Goal: Task Accomplishment & Management: Complete application form

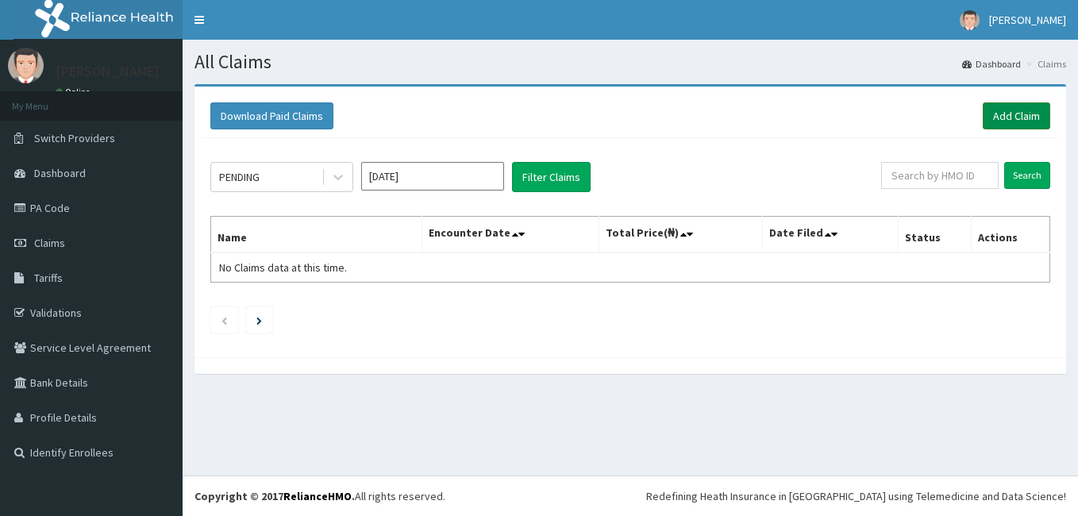
click at [1015, 112] on link "Add Claim" at bounding box center [1017, 115] width 68 height 27
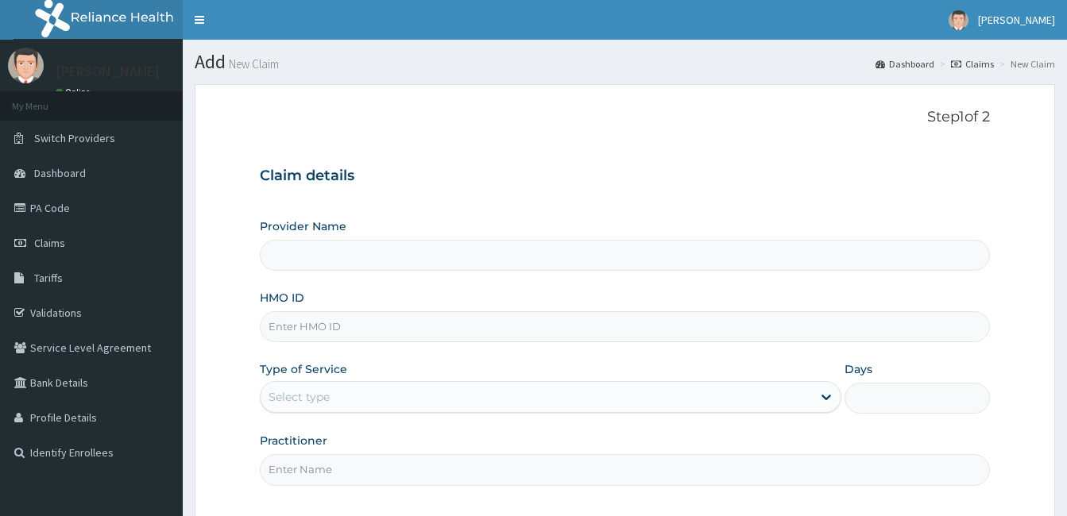
type input "[GEOGRAPHIC_DATA]"
click at [659, 323] on input "HMO ID" at bounding box center [625, 326] width 730 height 31
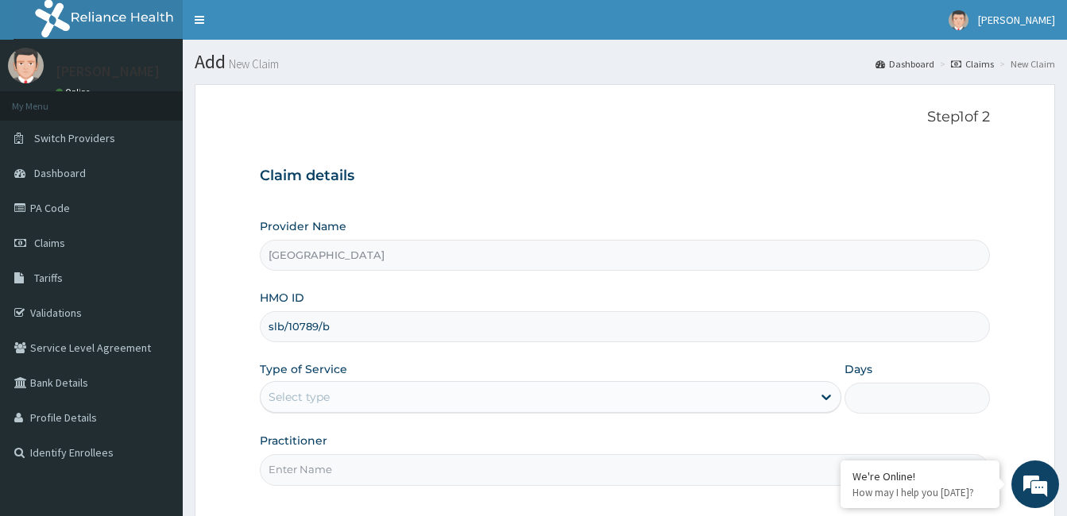
type input "slb/10789/b"
click at [686, 403] on div "Select type" at bounding box center [535, 396] width 551 height 25
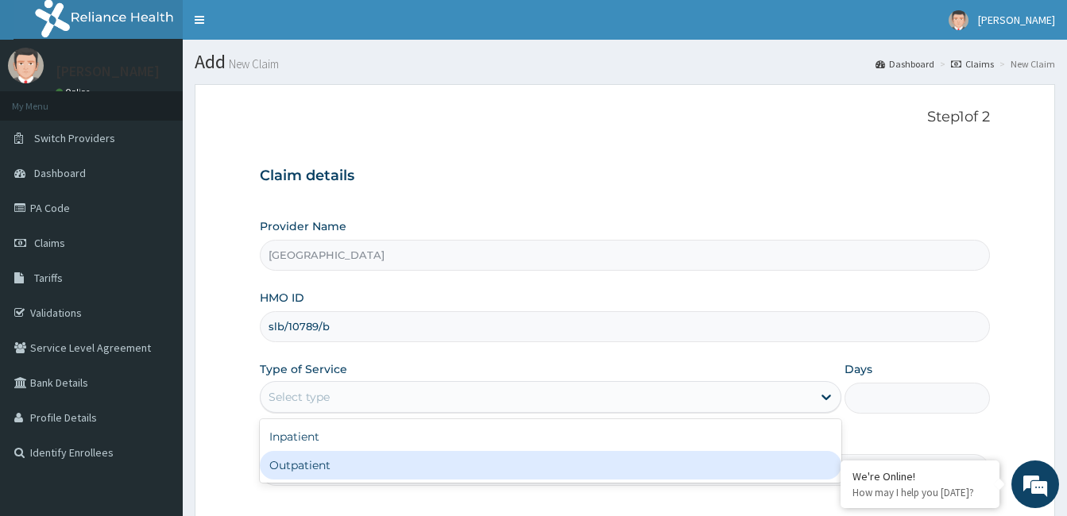
click at [691, 454] on div "Outpatient" at bounding box center [550, 465] width 581 height 29
type input "1"
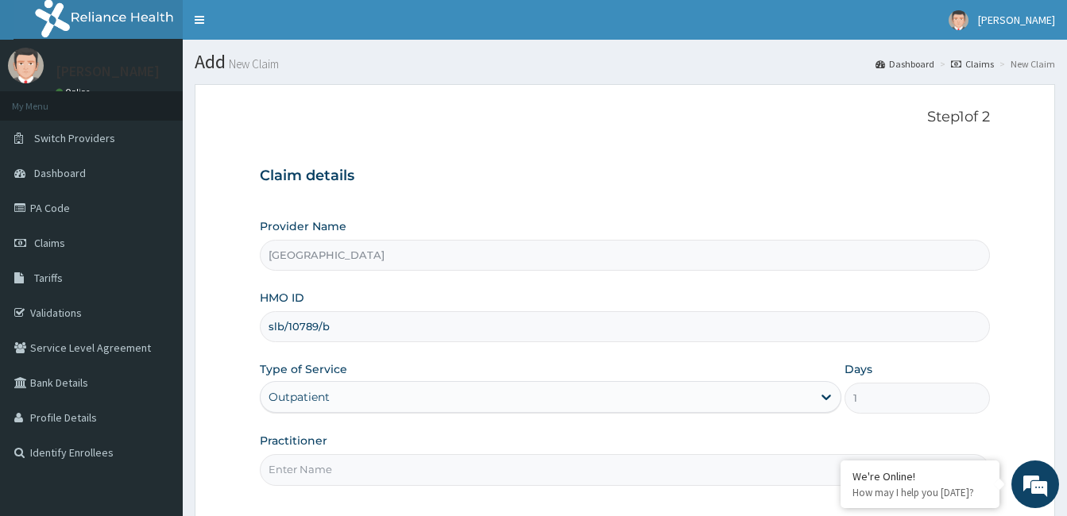
click at [659, 467] on input "Practitioner" at bounding box center [625, 469] width 730 height 31
type input "[PERSON_NAME]"
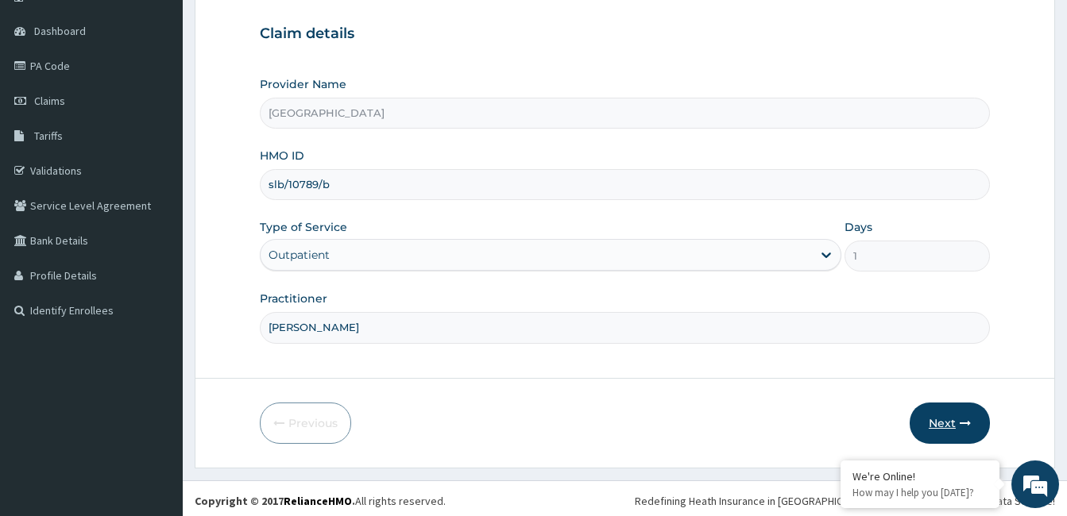
click at [974, 433] on button "Next" at bounding box center [949, 423] width 80 height 41
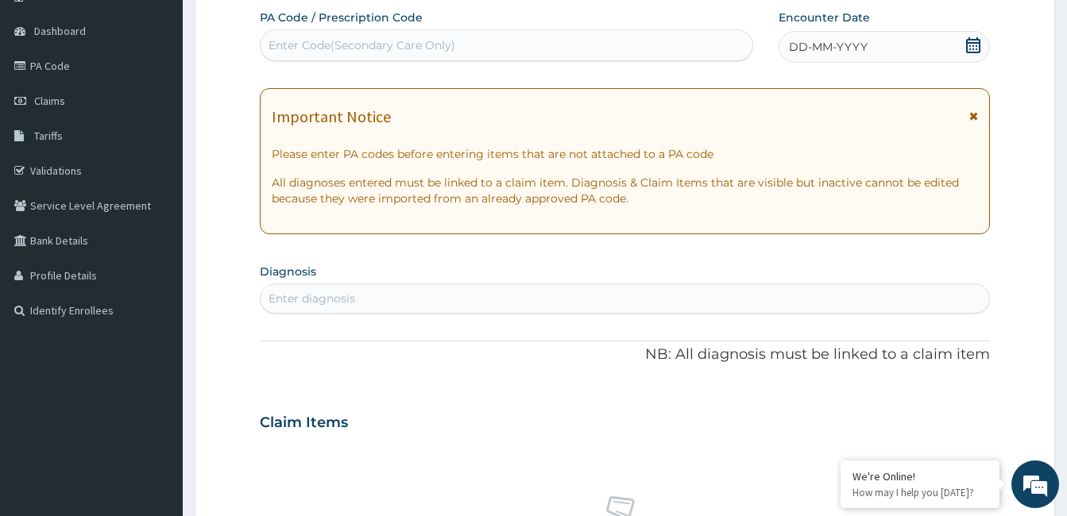
click at [973, 39] on icon at bounding box center [973, 45] width 14 height 16
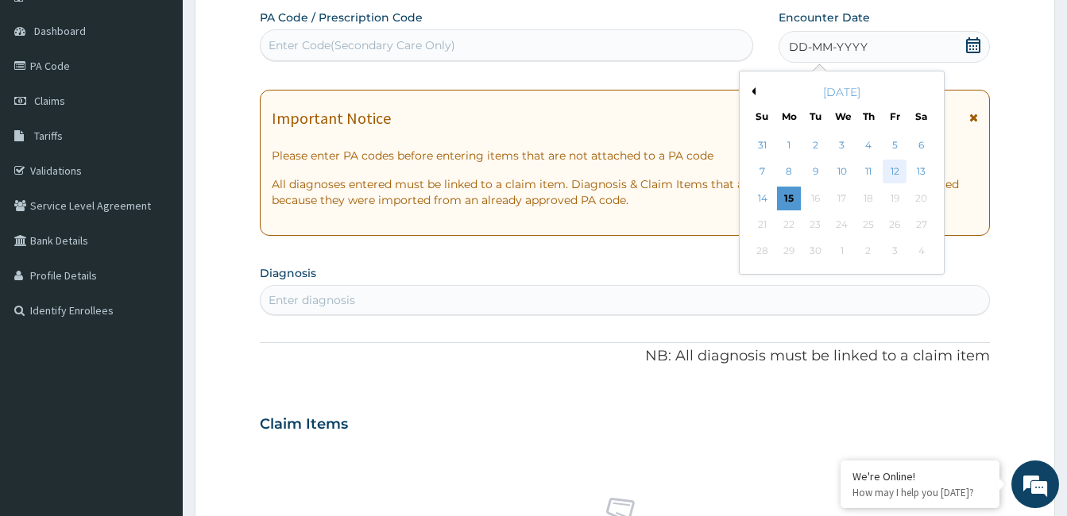
click at [889, 177] on div "12" at bounding box center [894, 172] width 24 height 24
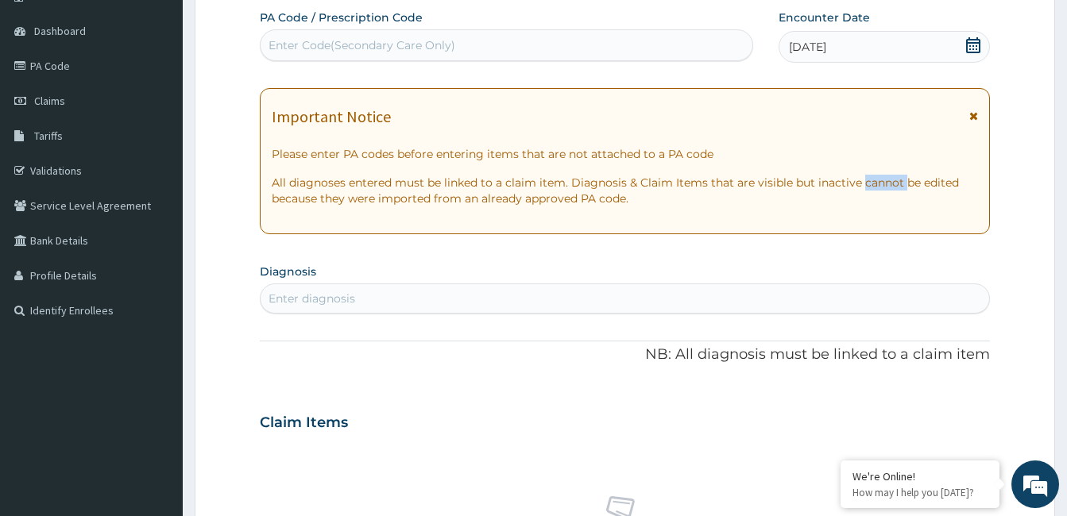
click at [889, 177] on p "All diagnoses entered must be linked to a claim item. Diagnosis & Claim Items t…" at bounding box center [625, 191] width 706 height 32
click at [635, 301] on div "Enter diagnosis" at bounding box center [624, 298] width 728 height 25
type input "[MEDICAL_DATA]"
click at [620, 291] on div "[MEDICAL_DATA] [MEDICAL_DATA]" at bounding box center [607, 298] width 695 height 25
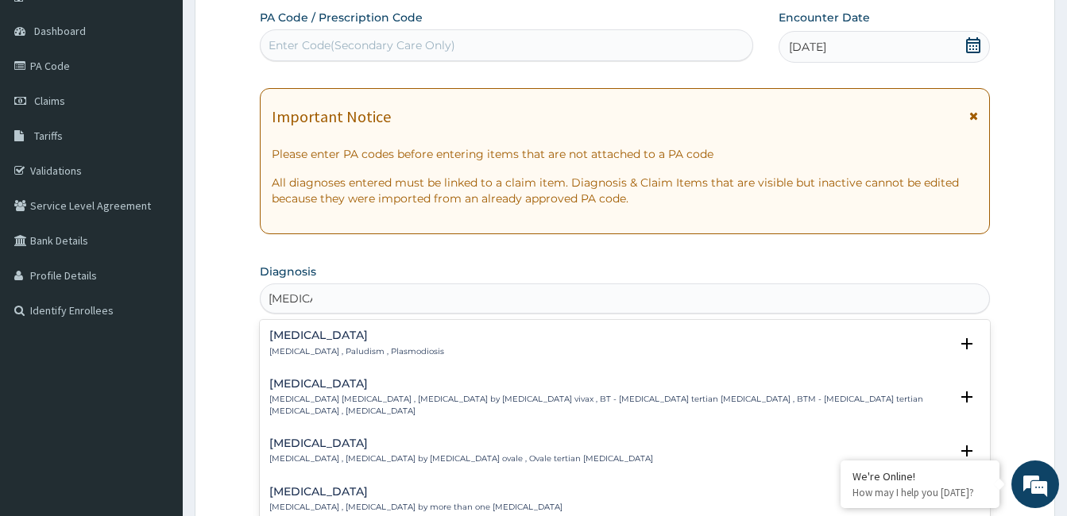
click at [611, 334] on div "[MEDICAL_DATA] [MEDICAL_DATA] , Paludism , Plasmodiosis" at bounding box center [624, 344] width 711 height 28
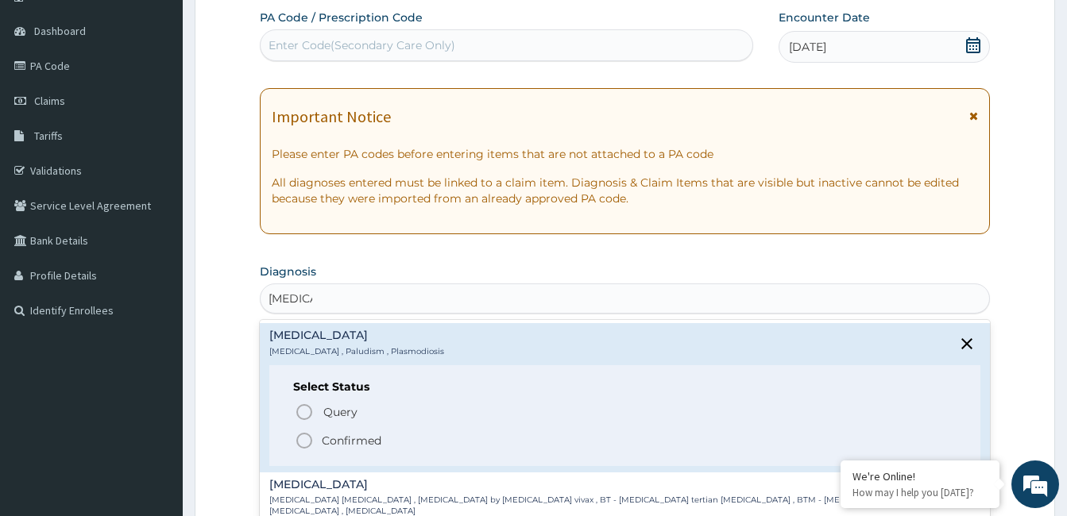
click at [630, 443] on span "Confirmed" at bounding box center [626, 440] width 662 height 19
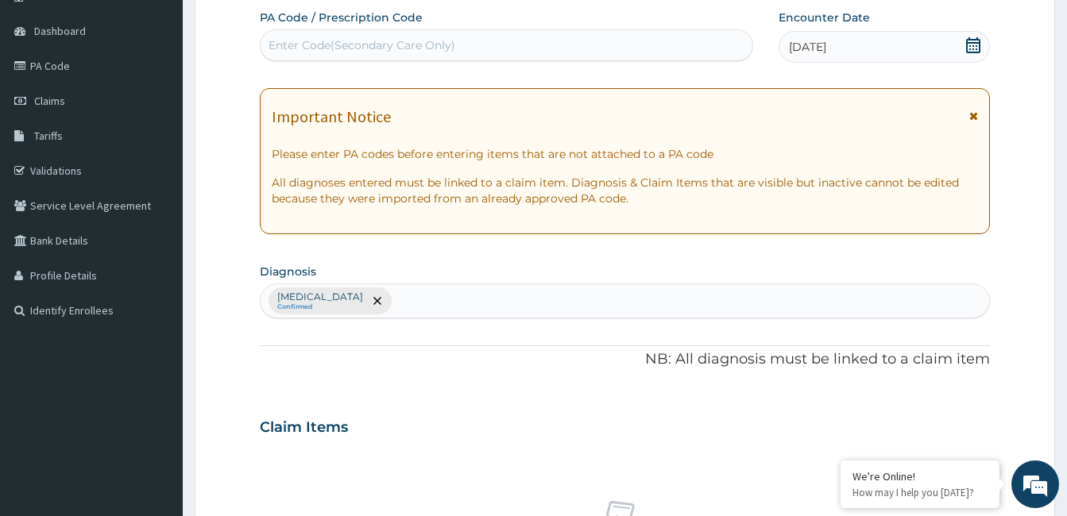
click at [584, 283] on section "Diagnosis option [MEDICAL_DATA], selected. Select is focused ,type to refine li…" at bounding box center [625, 289] width 730 height 59
click at [577, 304] on div "[MEDICAL_DATA] Confirmed" at bounding box center [624, 300] width 728 height 33
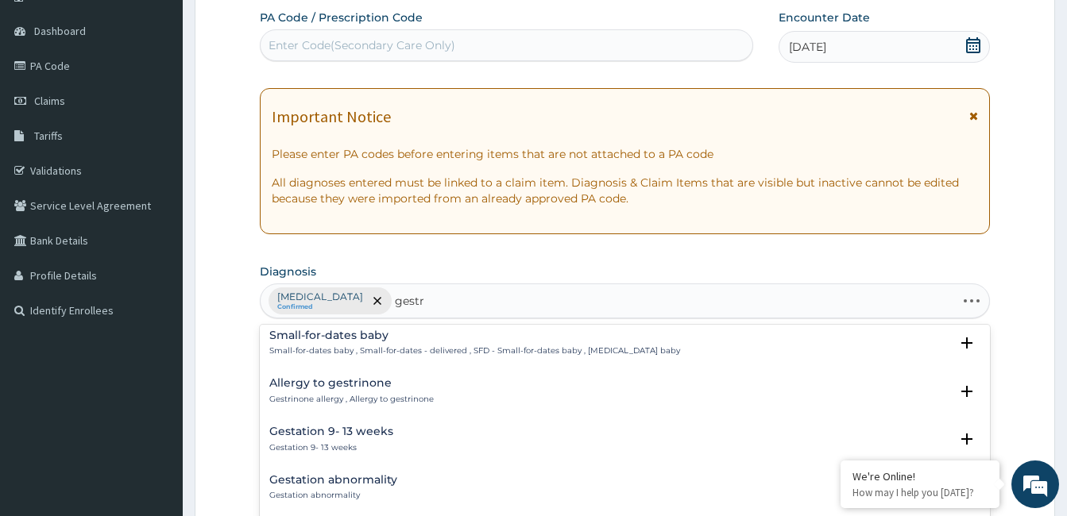
scroll to position [0, 0]
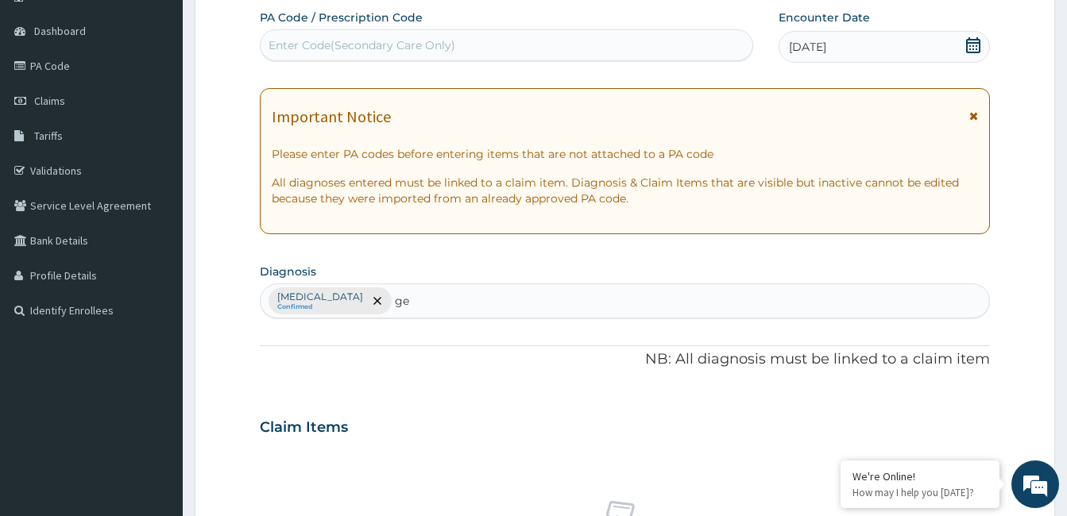
type input "g"
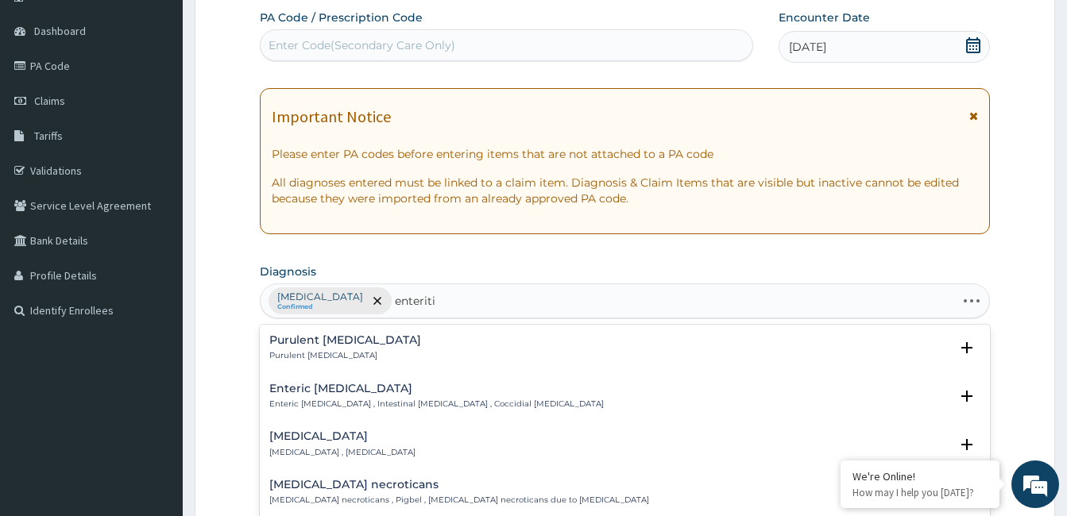
type input "[MEDICAL_DATA]"
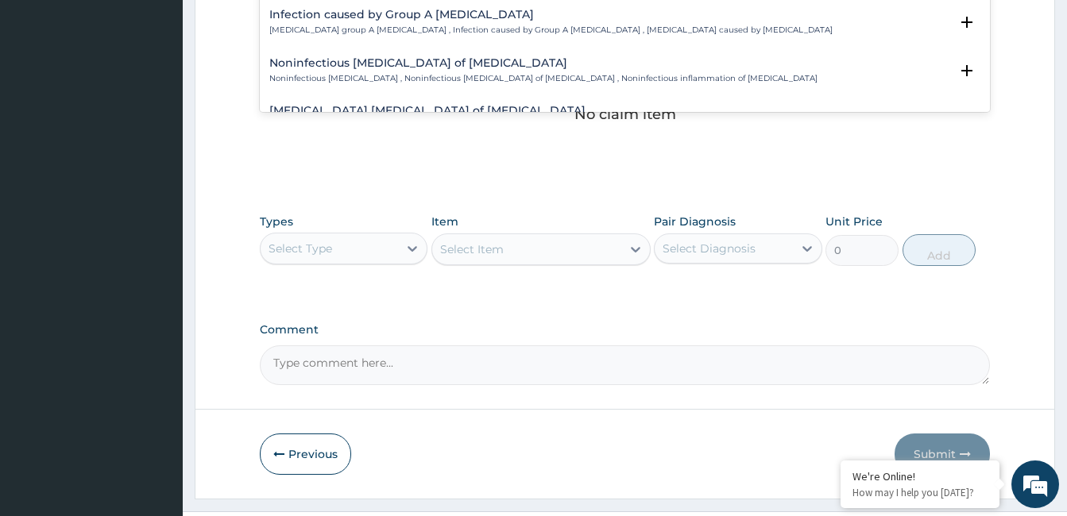
scroll to position [1919, 0]
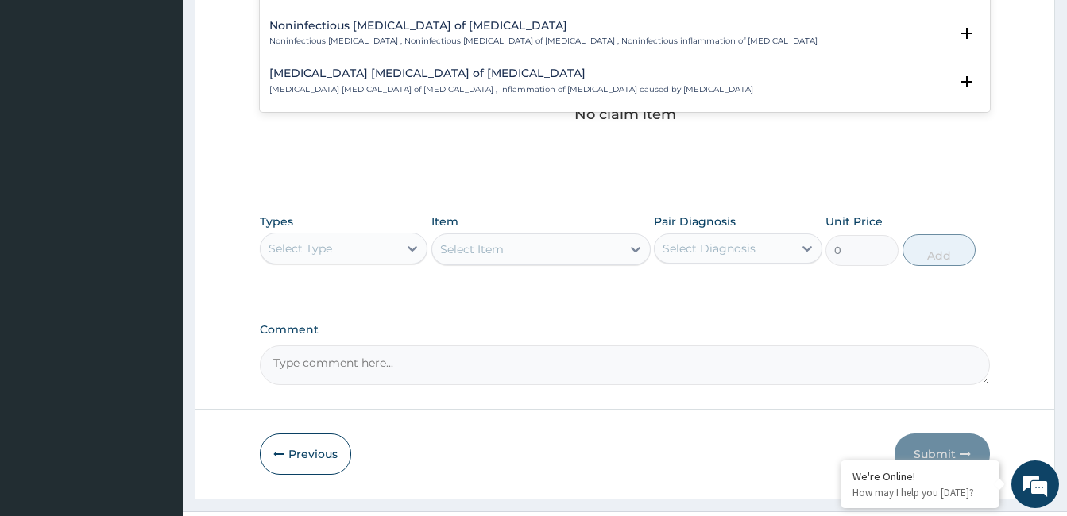
click at [572, 36] on p "Noninfectious [MEDICAL_DATA] , Noninfectious [MEDICAL_DATA] of [MEDICAL_DATA] ,…" at bounding box center [543, 41] width 548 height 11
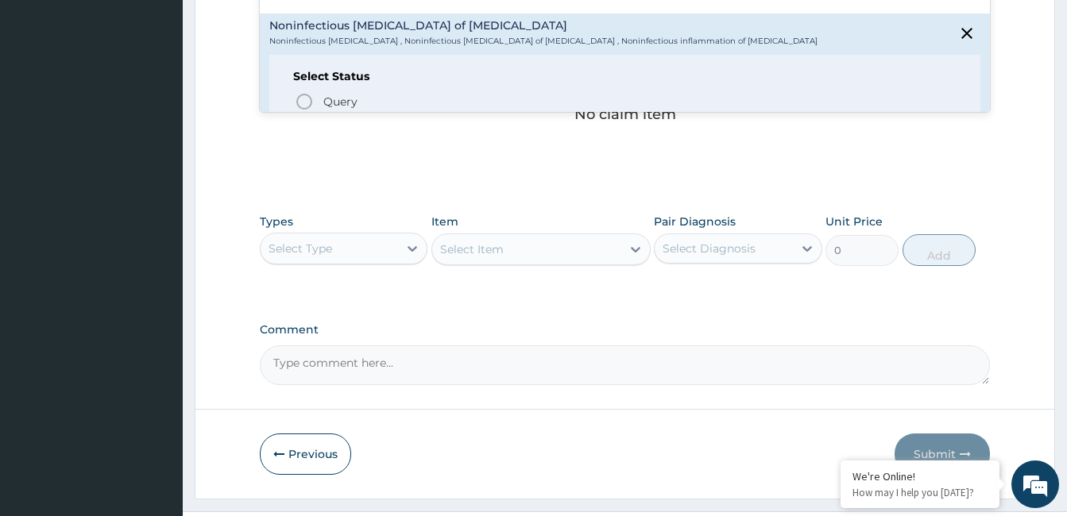
click at [301, 121] on icon "status option filled" at bounding box center [304, 130] width 19 height 19
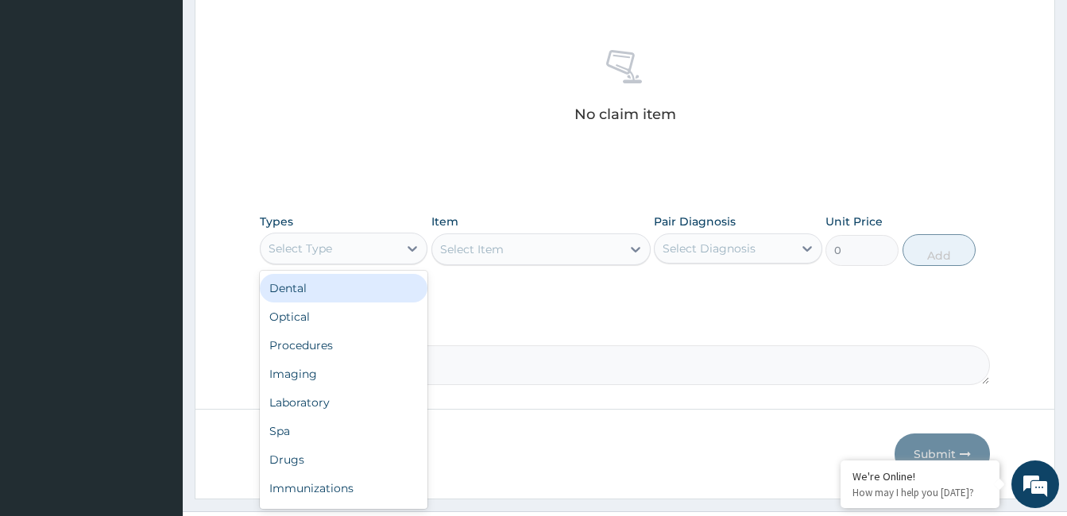
click at [340, 247] on div "Select Type" at bounding box center [328, 248] width 137 height 25
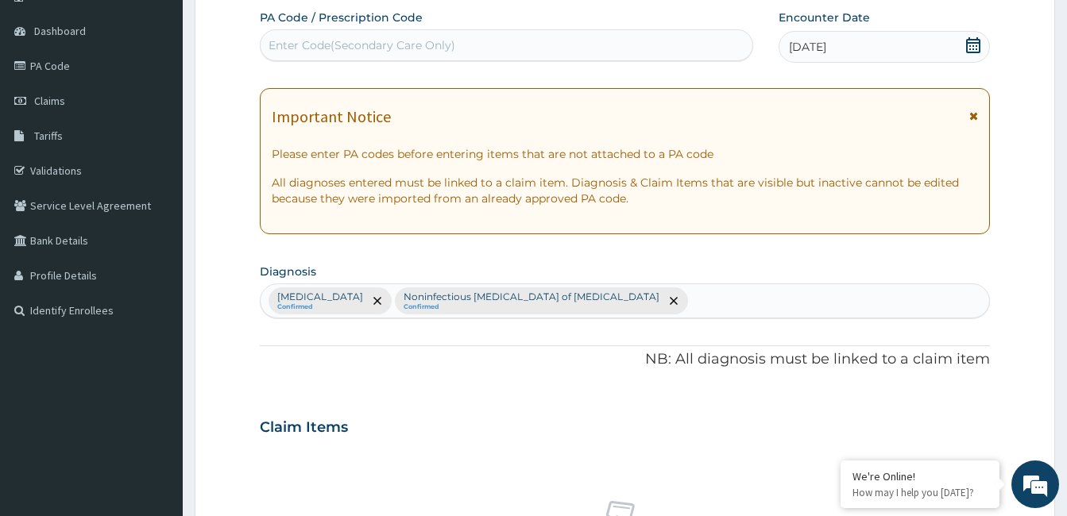
scroll to position [593, 0]
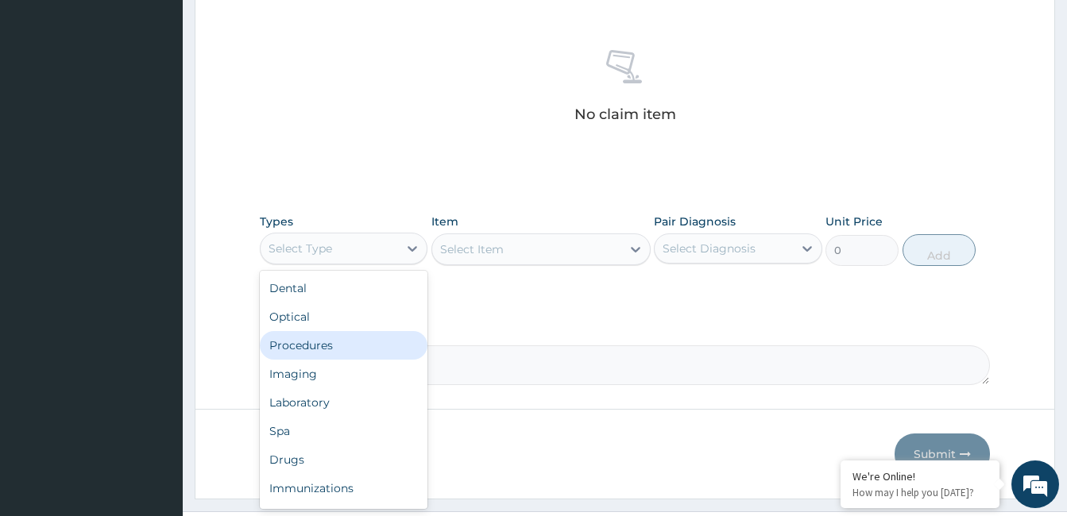
click at [292, 358] on div "Procedures" at bounding box center [344, 345] width 168 height 29
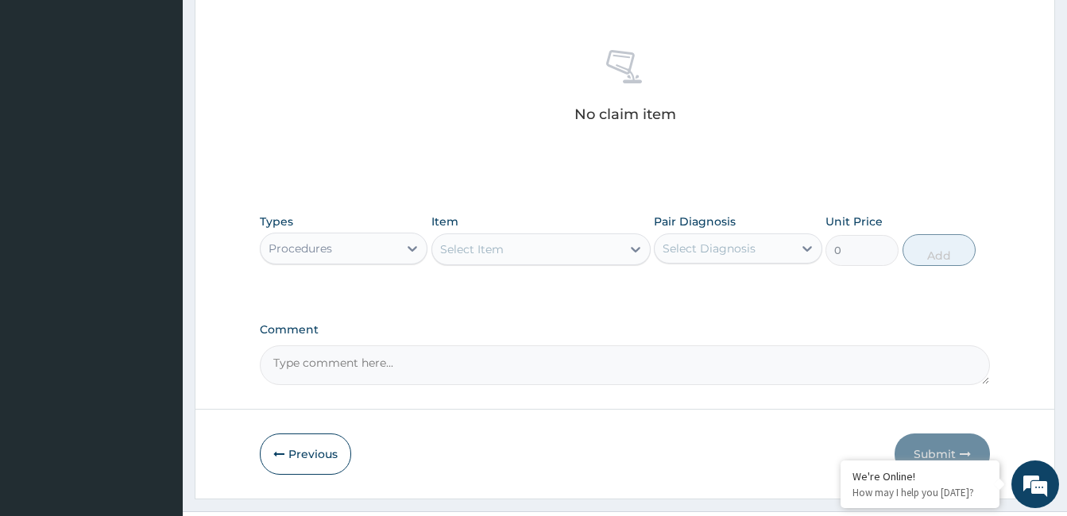
click at [454, 252] on div "Select Item" at bounding box center [472, 249] width 64 height 16
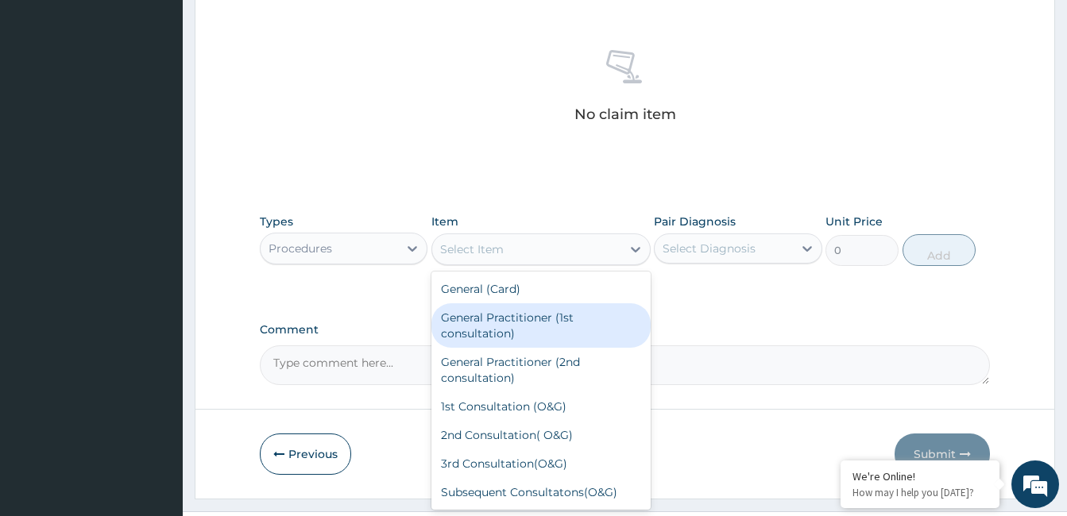
click at [471, 334] on div "General Practitioner (1st consultation)" at bounding box center [540, 325] width 219 height 44
type input "1500"
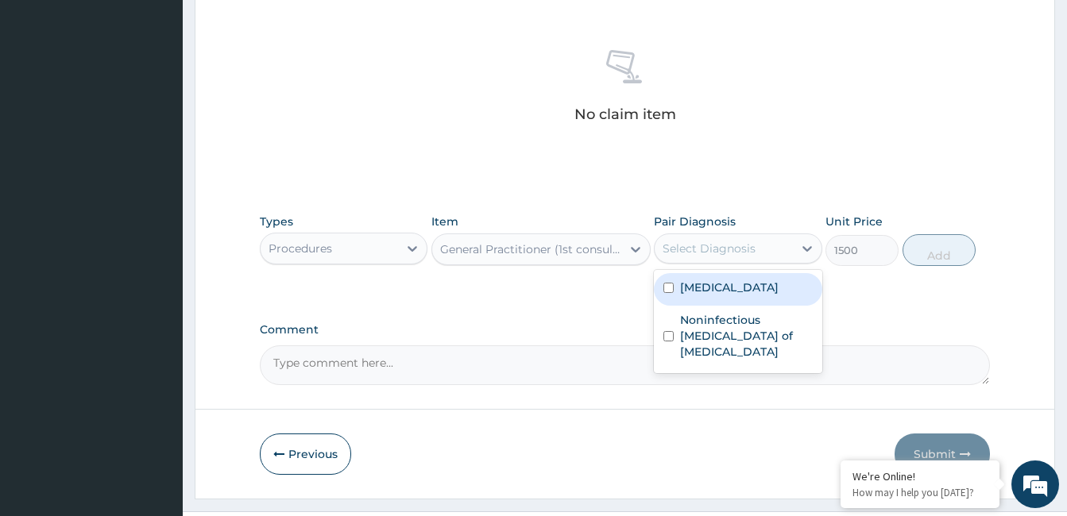
click at [742, 251] on div "Select Diagnosis" at bounding box center [708, 249] width 93 height 16
click at [731, 293] on div "[MEDICAL_DATA]" at bounding box center [738, 289] width 168 height 33
checkbox input "true"
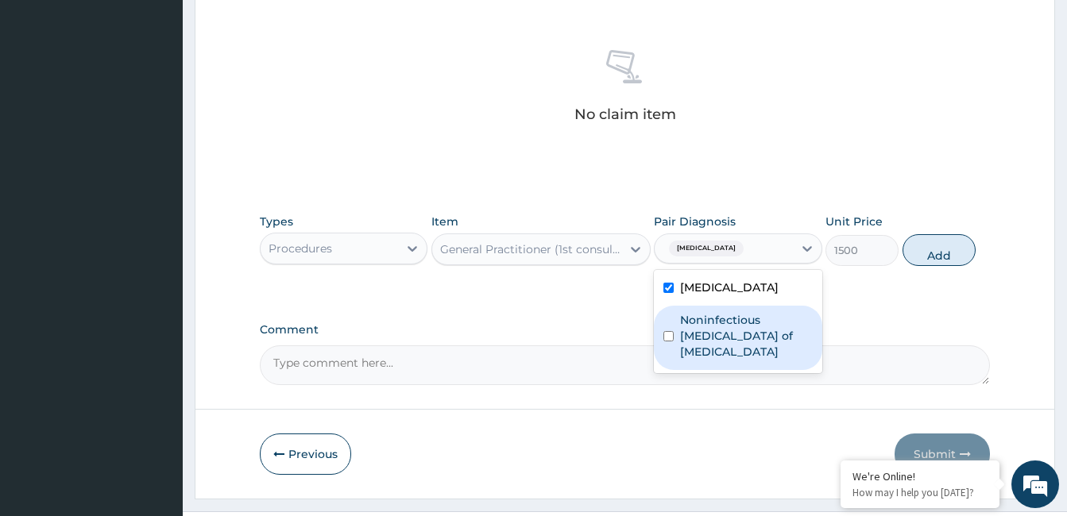
click at [729, 316] on label "Noninfectious [MEDICAL_DATA] of [MEDICAL_DATA]" at bounding box center [746, 336] width 132 height 48
checkbox input "true"
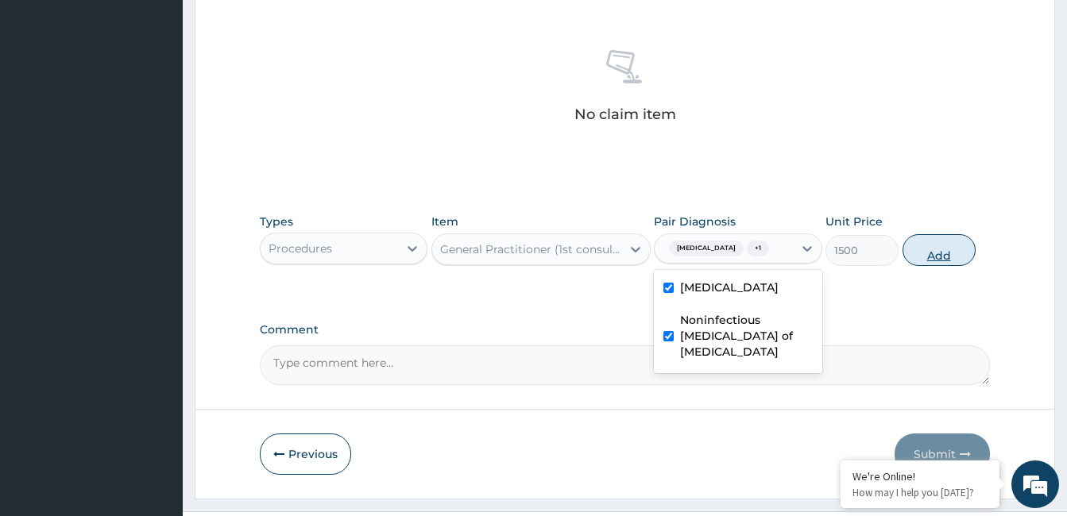
click at [942, 237] on button "Add" at bounding box center [938, 250] width 73 height 32
type input "0"
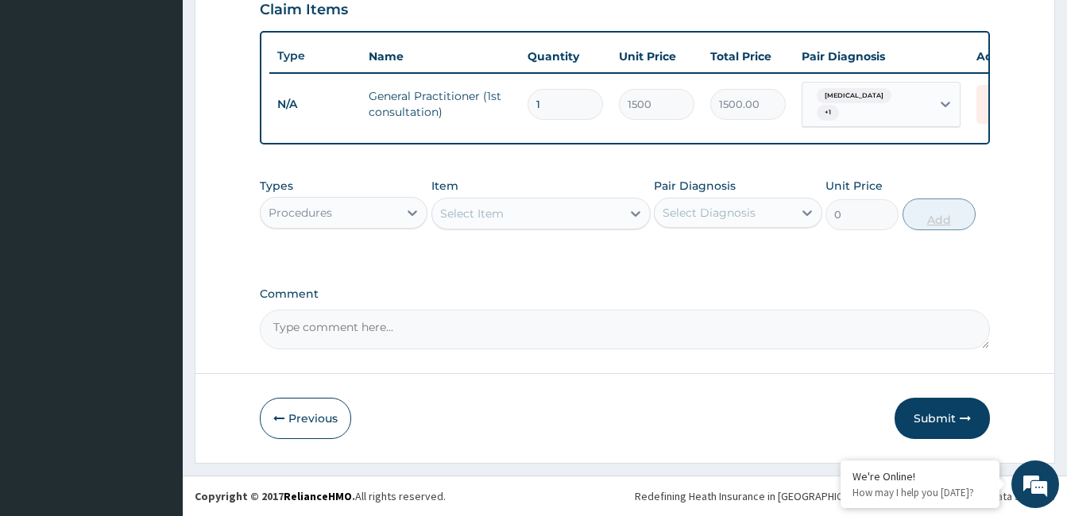
scroll to position [565, 0]
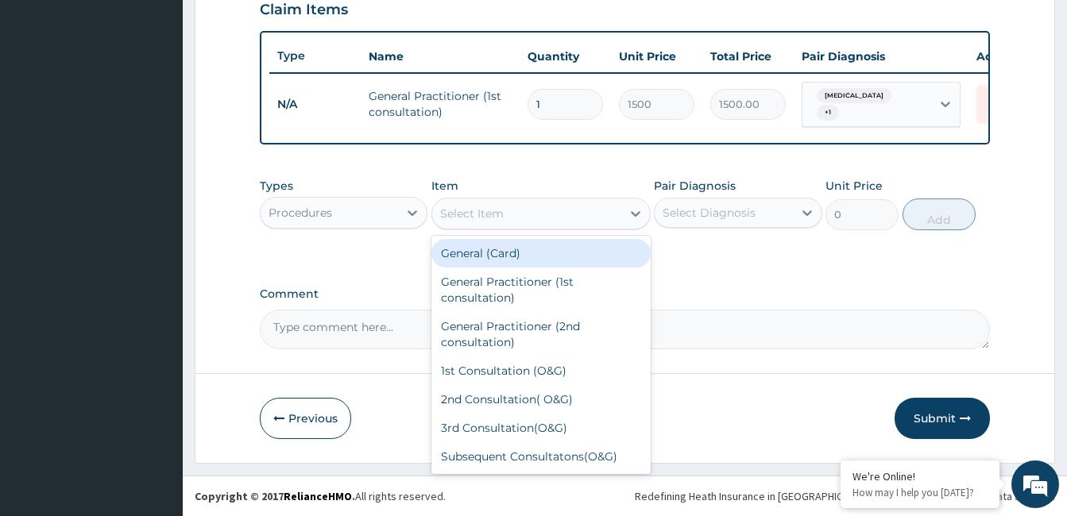
click at [532, 206] on div "Select Item" at bounding box center [526, 213] width 189 height 25
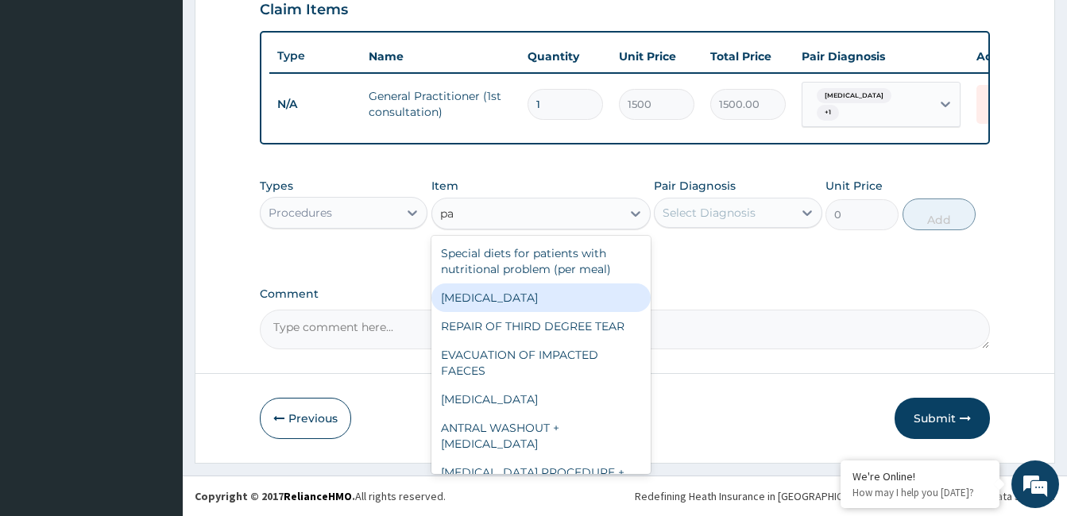
type input "p"
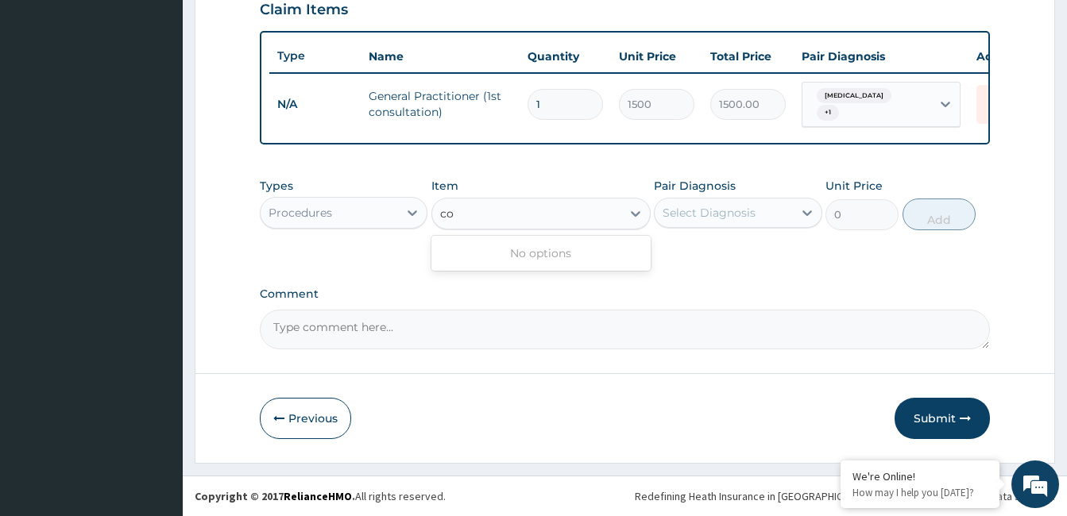
type input "c"
click at [590, 210] on div "Select Item" at bounding box center [526, 213] width 189 height 25
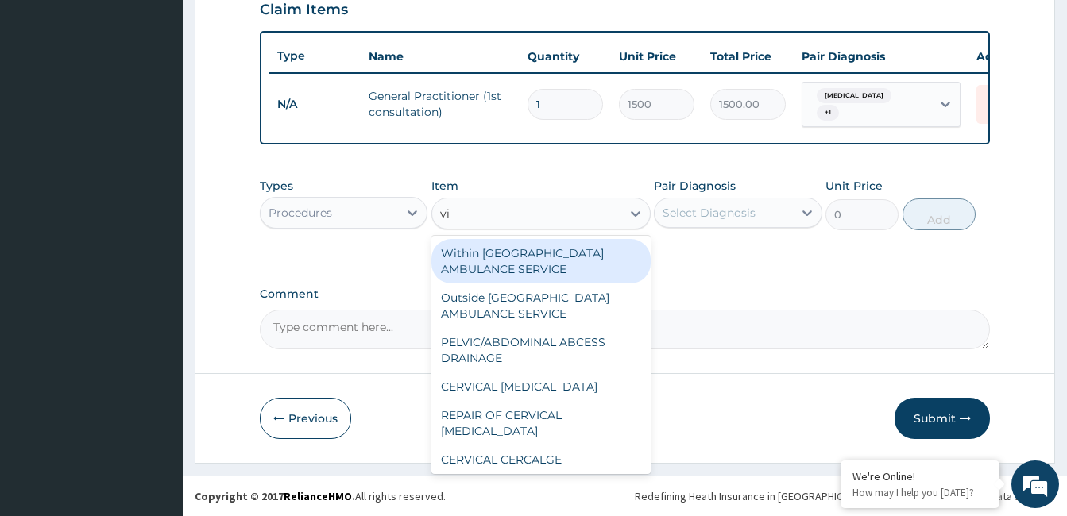
type input "v"
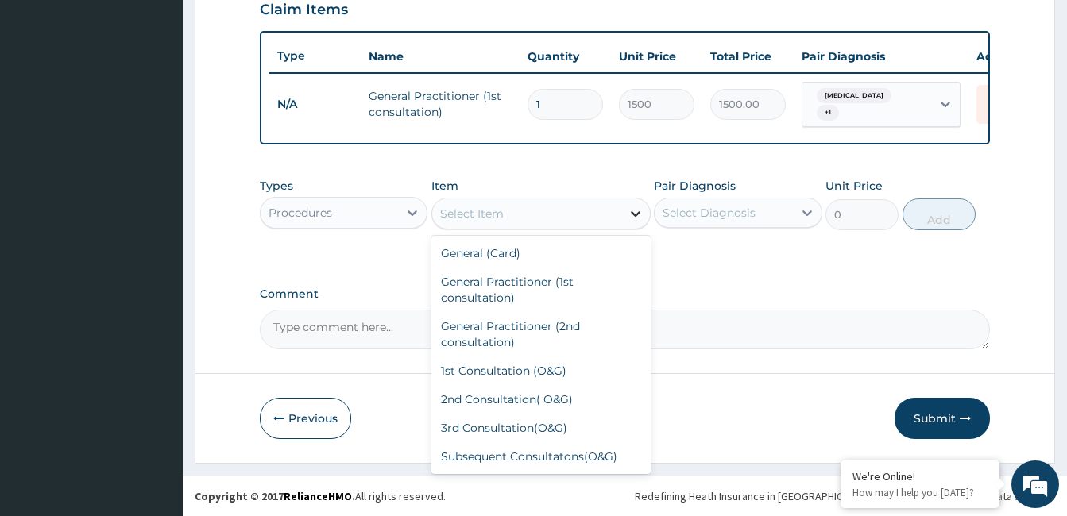
click at [636, 218] on icon at bounding box center [635, 214] width 16 height 16
click at [581, 210] on div "Select Item" at bounding box center [526, 213] width 189 height 25
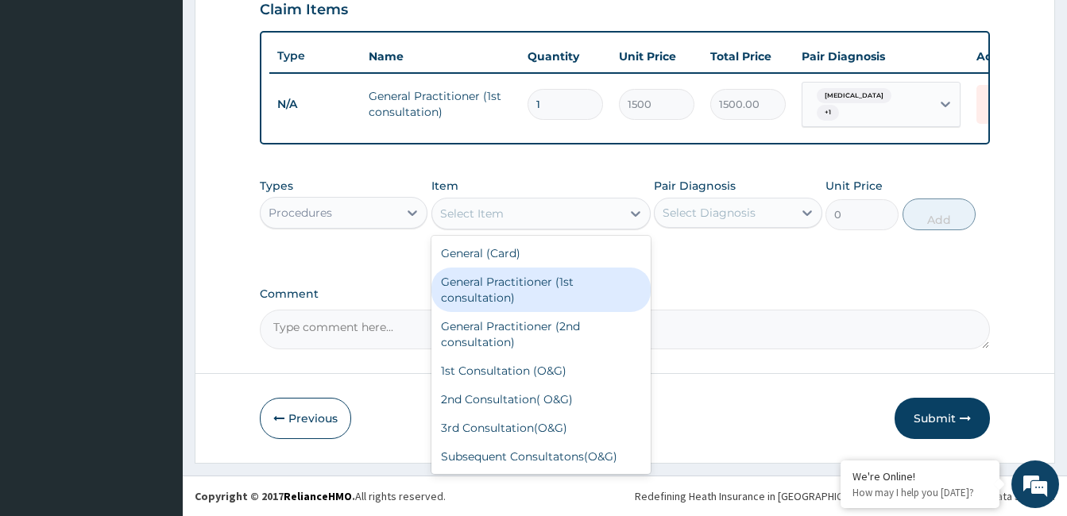
click at [538, 306] on div "General Practitioner (1st consultation)" at bounding box center [540, 290] width 219 height 44
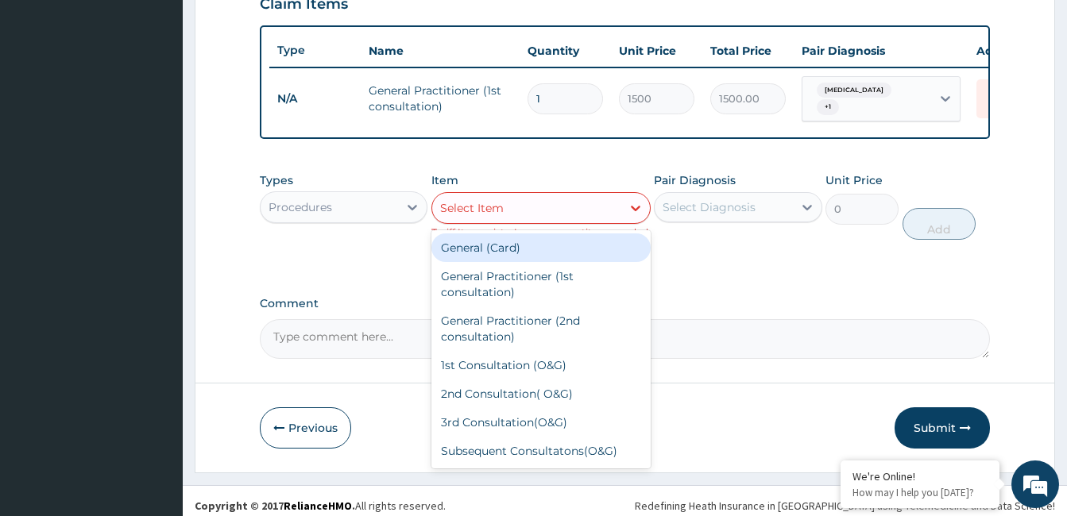
click at [528, 207] on div "Select Item" at bounding box center [526, 207] width 189 height 25
click at [316, 203] on div "Procedures" at bounding box center [328, 207] width 137 height 25
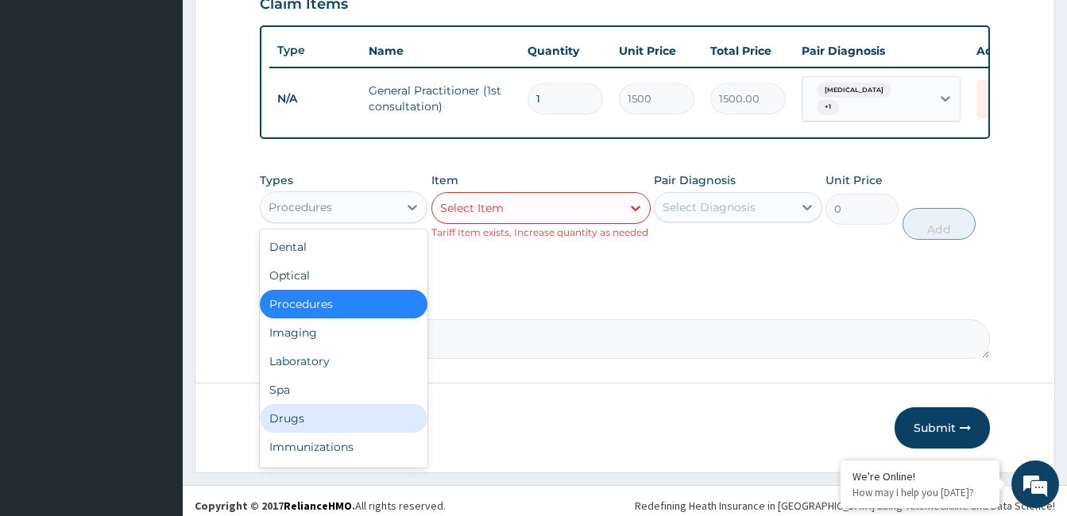
click at [288, 432] on div "Drugs" at bounding box center [344, 418] width 168 height 29
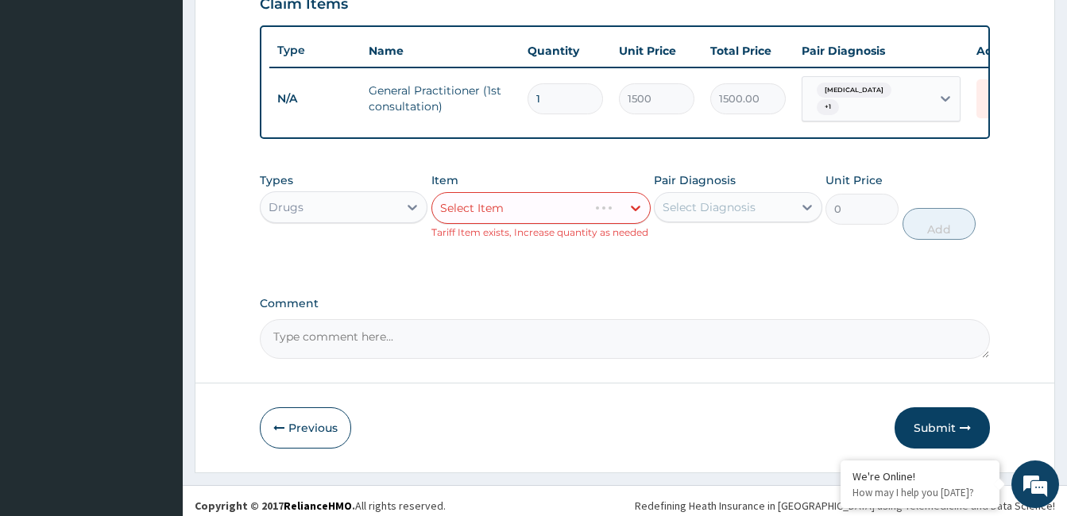
click at [557, 200] on div "Select Item" at bounding box center [540, 208] width 219 height 32
click at [567, 208] on div "Select Item" at bounding box center [526, 207] width 189 height 25
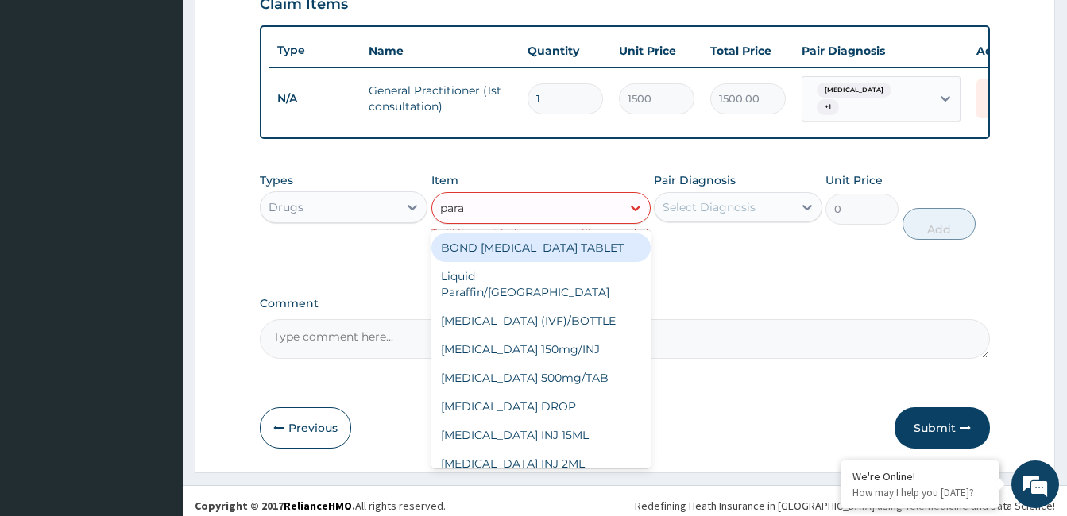
type input "parac"
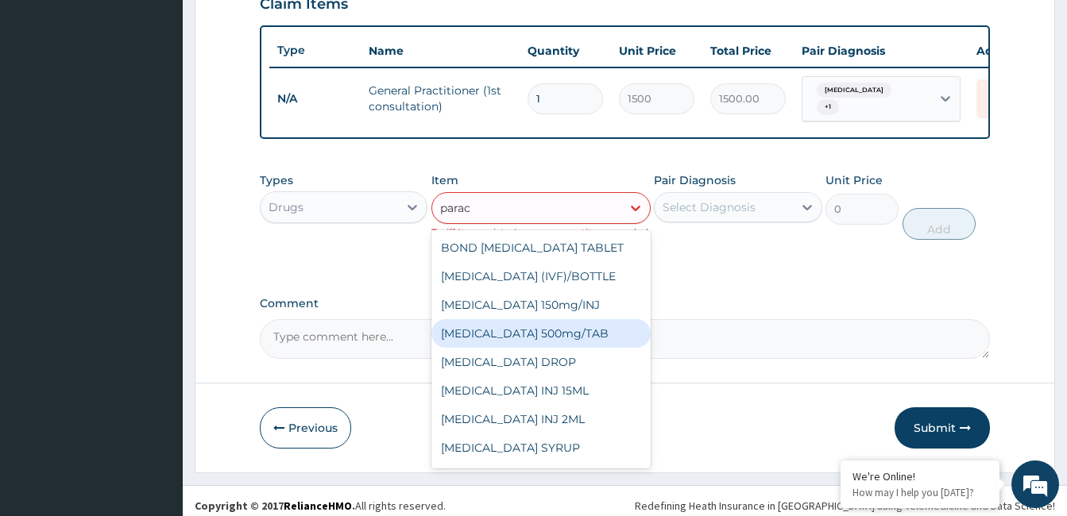
click at [568, 334] on div "[MEDICAL_DATA] 500mg/TAB" at bounding box center [540, 333] width 219 height 29
type input "5.25"
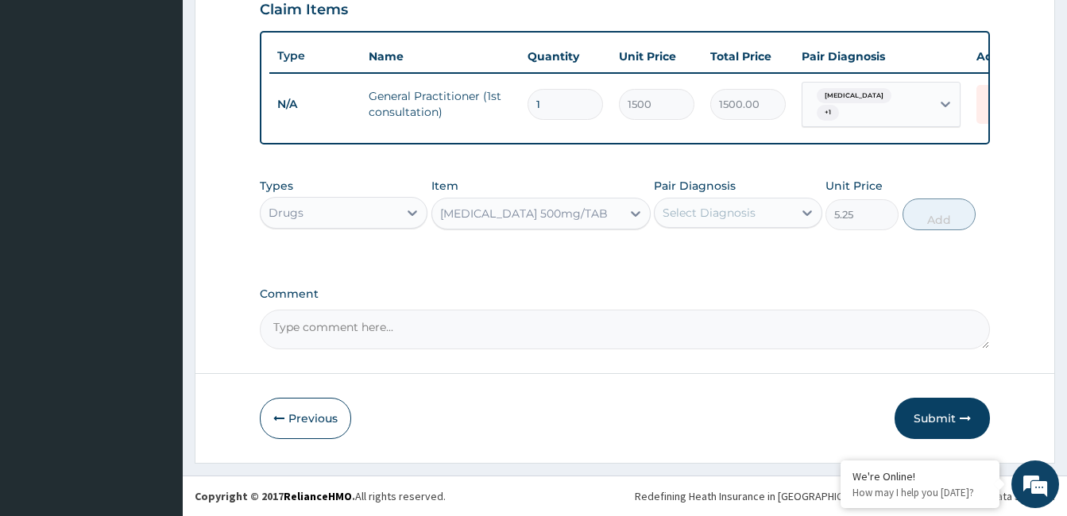
click at [701, 210] on div "Select Diagnosis" at bounding box center [708, 213] width 93 height 16
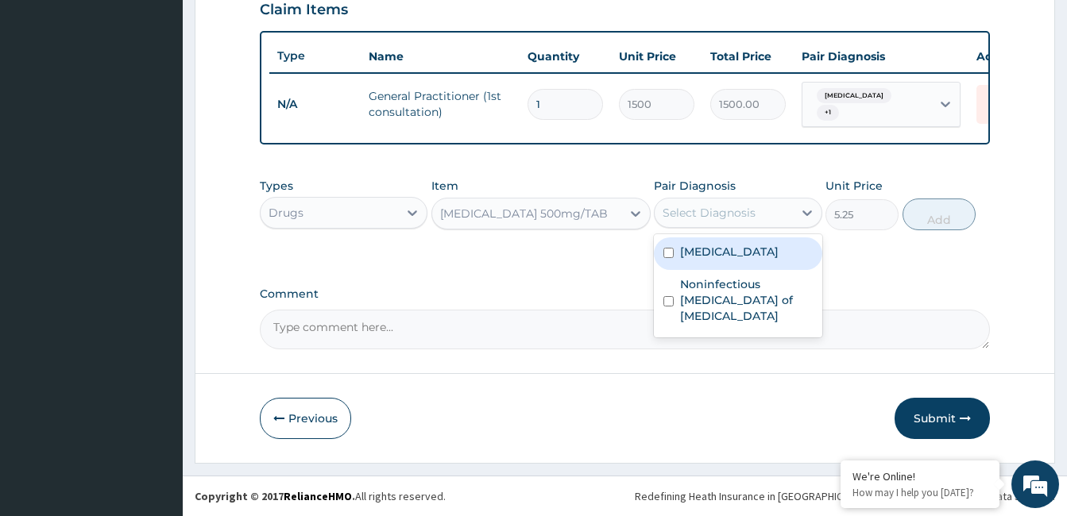
click at [708, 239] on div "[MEDICAL_DATA]" at bounding box center [738, 253] width 168 height 33
checkbox input "true"
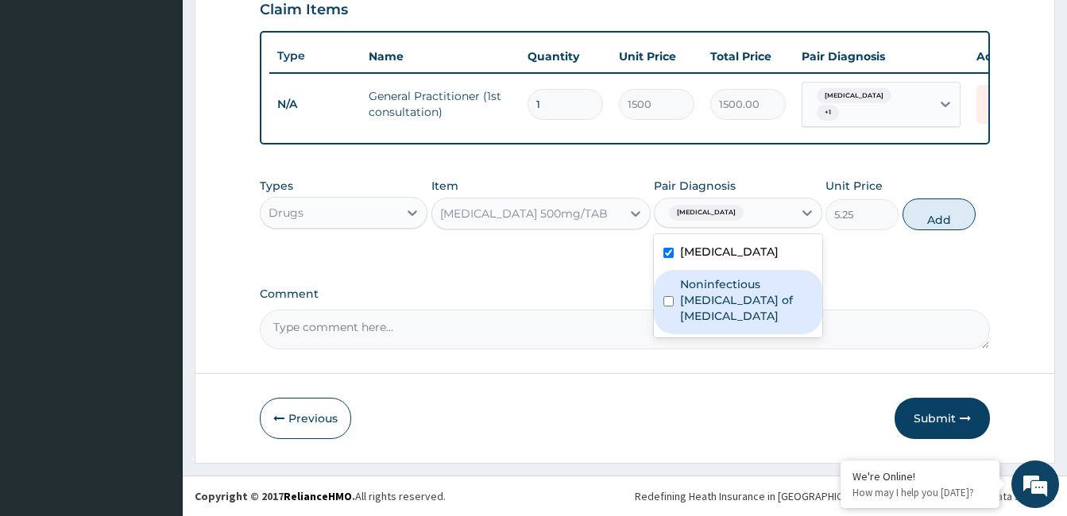
click at [706, 293] on label "Noninfectious [MEDICAL_DATA] of [MEDICAL_DATA]" at bounding box center [746, 300] width 132 height 48
checkbox input "true"
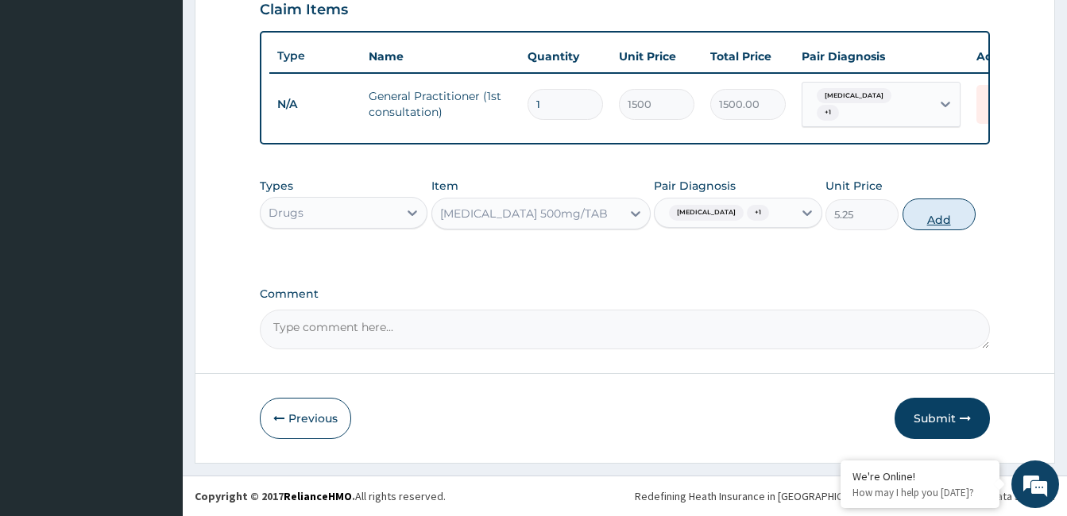
click at [931, 214] on button "Add" at bounding box center [938, 215] width 73 height 32
type input "0"
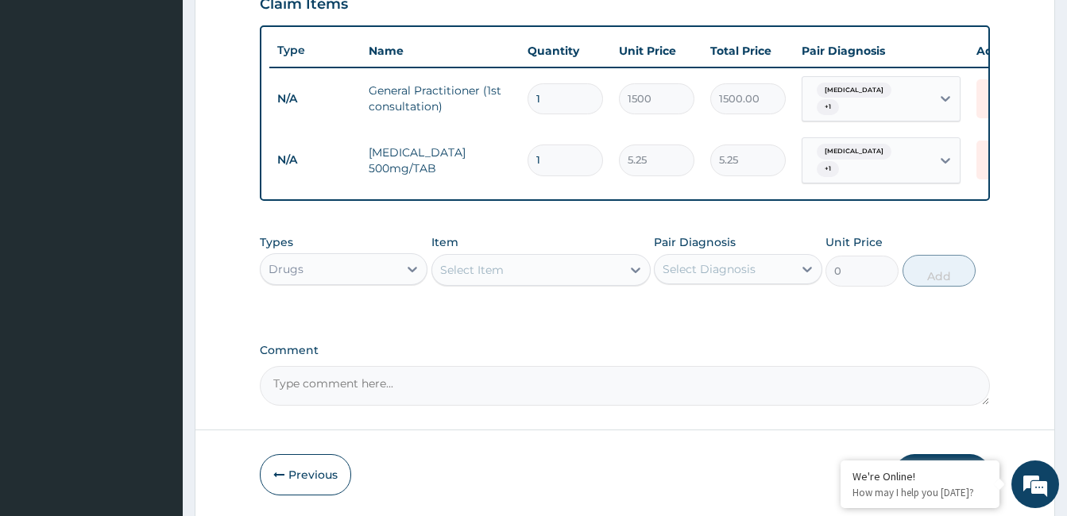
type input "18"
type input "94.50"
type input "18"
click at [611, 259] on div "Select Item" at bounding box center [526, 269] width 189 height 25
type input "coa"
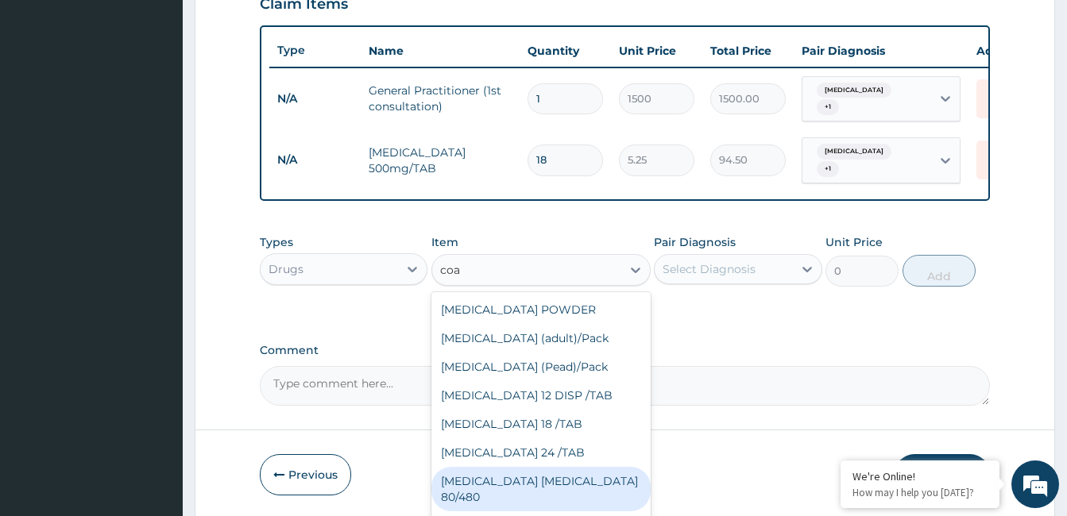
click at [563, 480] on div "[MEDICAL_DATA] [MEDICAL_DATA] 80/480" at bounding box center [540, 489] width 219 height 44
type input "866.25"
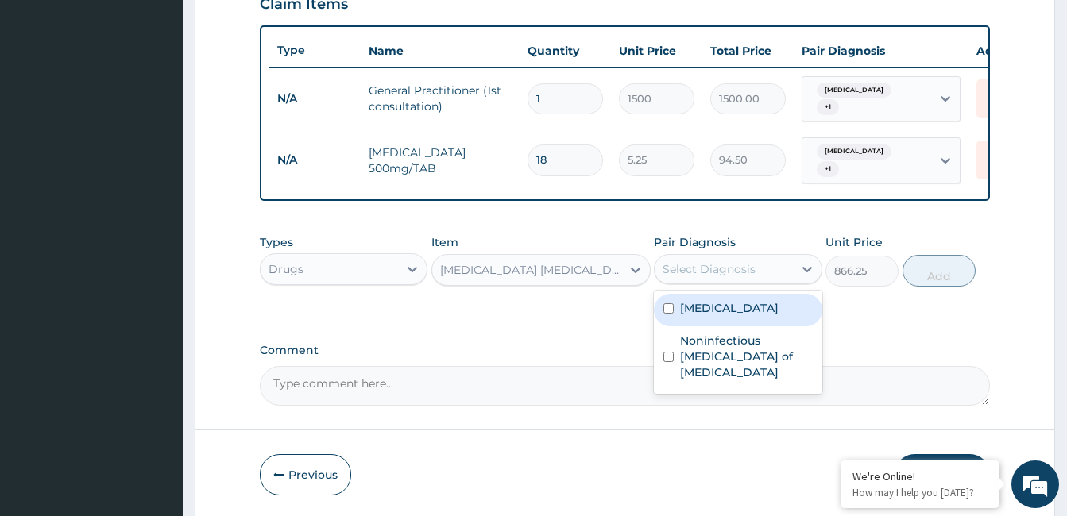
click at [701, 263] on div "Select Diagnosis" at bounding box center [708, 269] width 93 height 16
click at [701, 294] on div "[MEDICAL_DATA]" at bounding box center [738, 310] width 168 height 33
checkbox input "true"
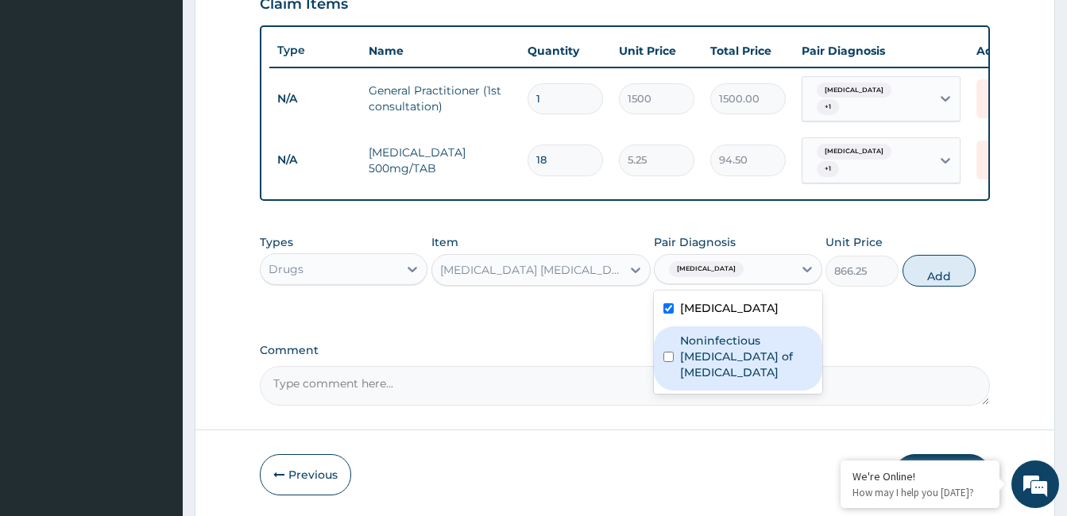
click at [702, 368] on div "Noninfectious [MEDICAL_DATA] of [MEDICAL_DATA]" at bounding box center [738, 358] width 168 height 64
checkbox input "true"
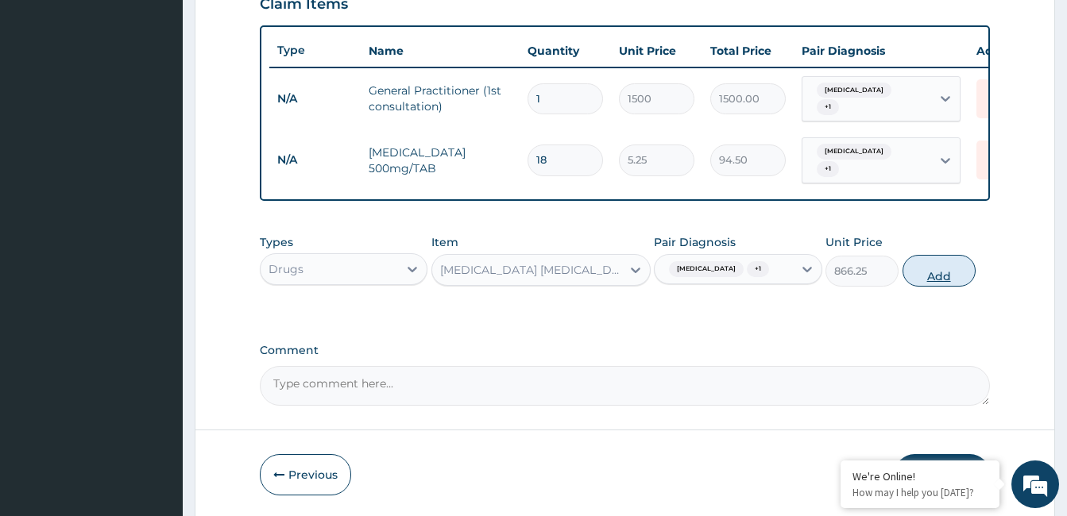
click at [941, 270] on button "Add" at bounding box center [938, 271] width 73 height 32
type input "0"
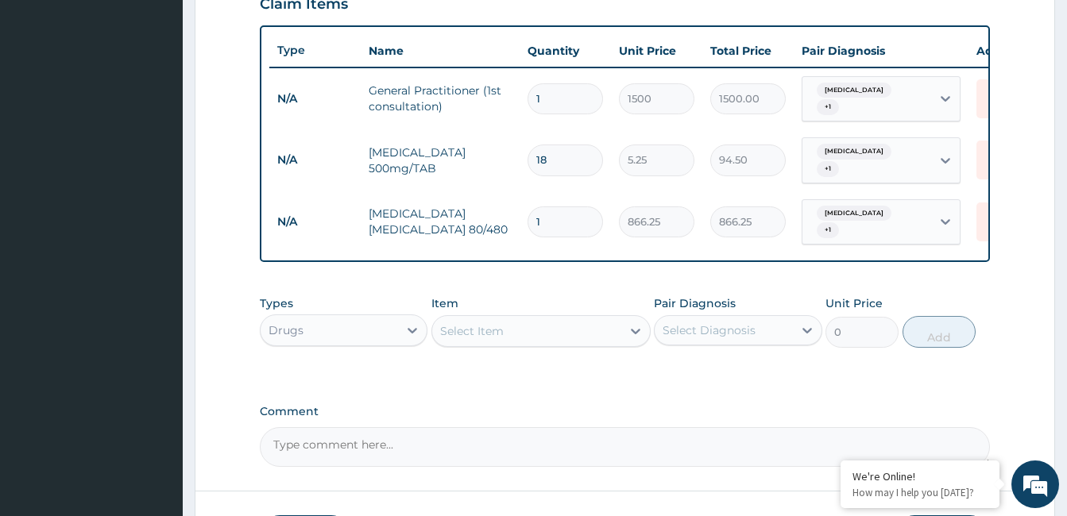
click at [561, 328] on div "Select Item" at bounding box center [526, 330] width 189 height 25
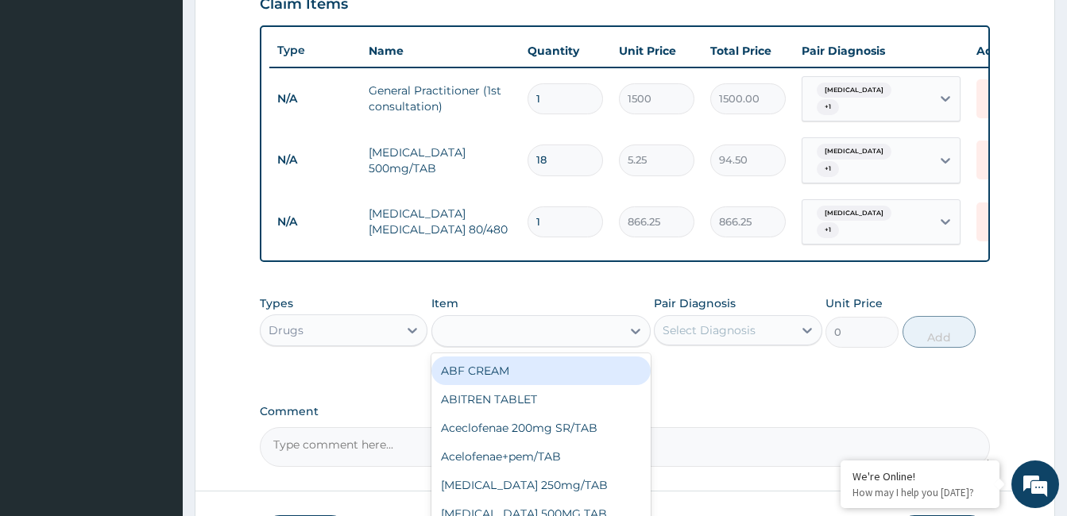
type input "b"
type input "vit b"
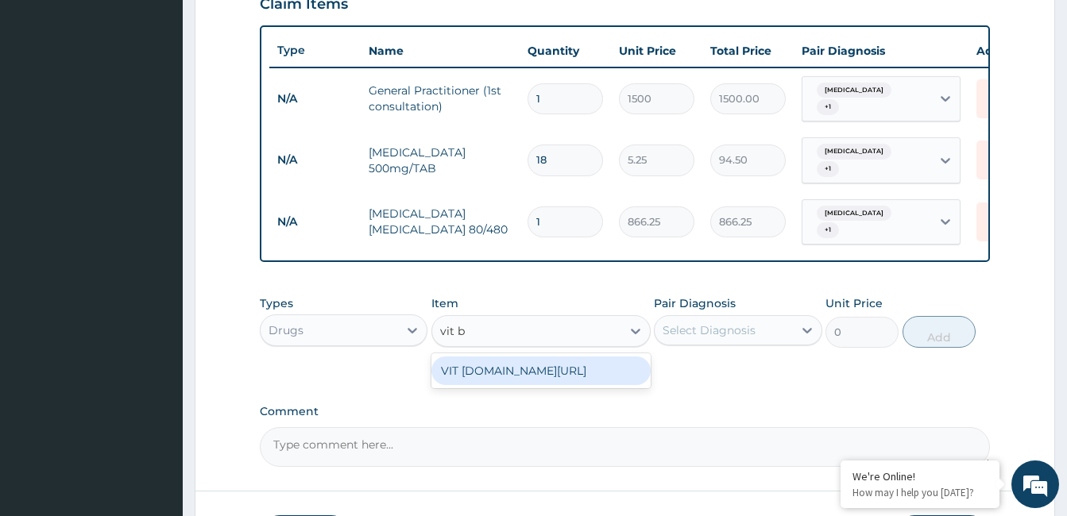
click at [561, 359] on div "VIT [DOMAIN_NAME][URL]" at bounding box center [540, 371] width 219 height 29
type input "13.12"
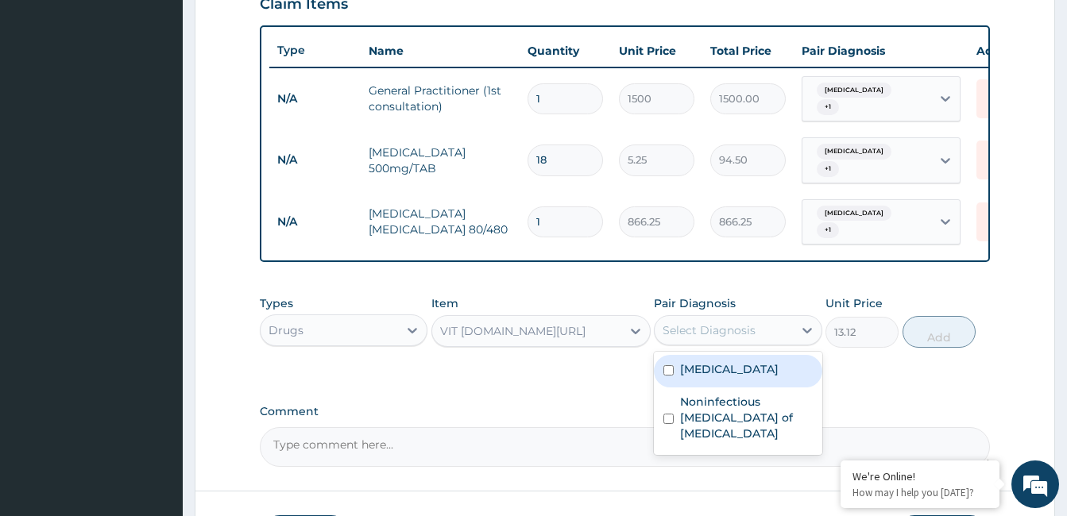
click at [750, 331] on div "Select Diagnosis" at bounding box center [722, 330] width 137 height 25
click at [750, 355] on div "[MEDICAL_DATA]" at bounding box center [738, 371] width 168 height 33
checkbox input "true"
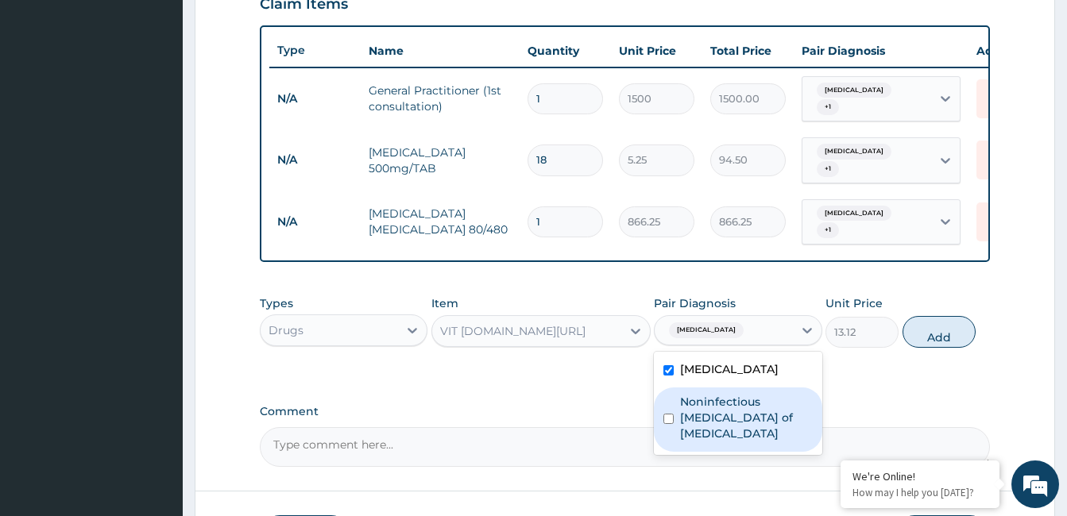
click at [743, 407] on label "Noninfectious [MEDICAL_DATA] of [MEDICAL_DATA]" at bounding box center [746, 418] width 132 height 48
checkbox input "true"
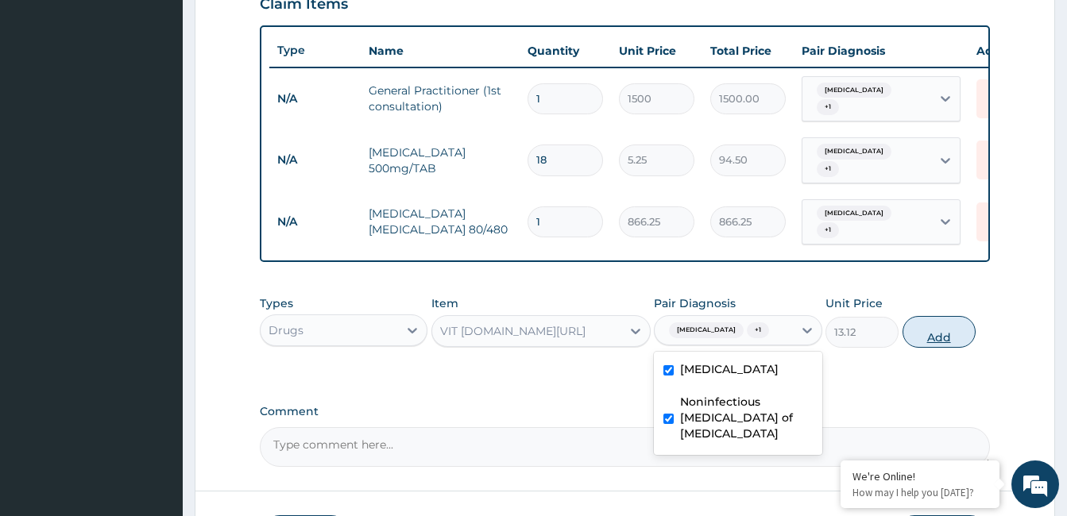
click at [947, 316] on button "Add" at bounding box center [938, 332] width 73 height 32
type input "0"
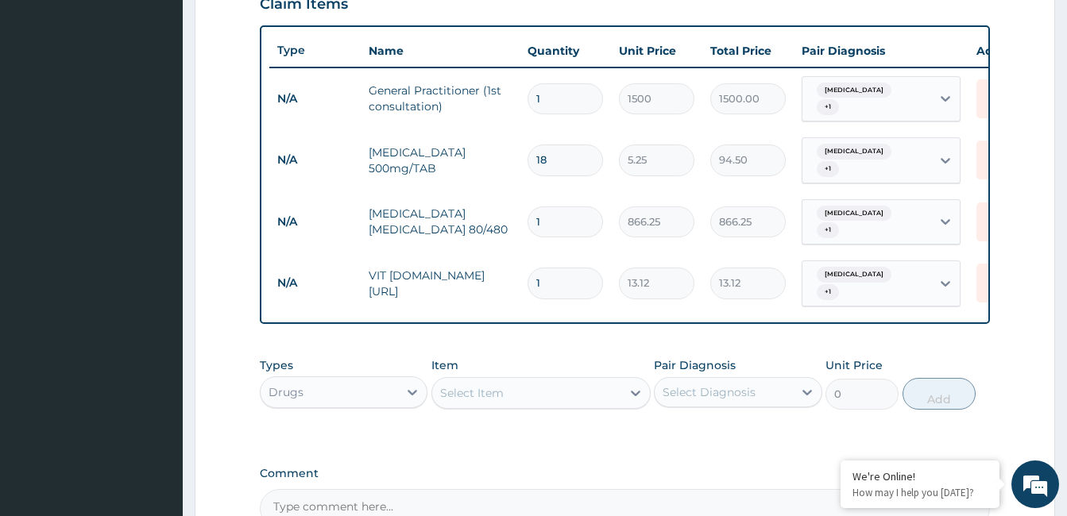
type input "15"
type input "196.80"
type input "15"
click at [566, 380] on div "Select Item" at bounding box center [526, 392] width 189 height 25
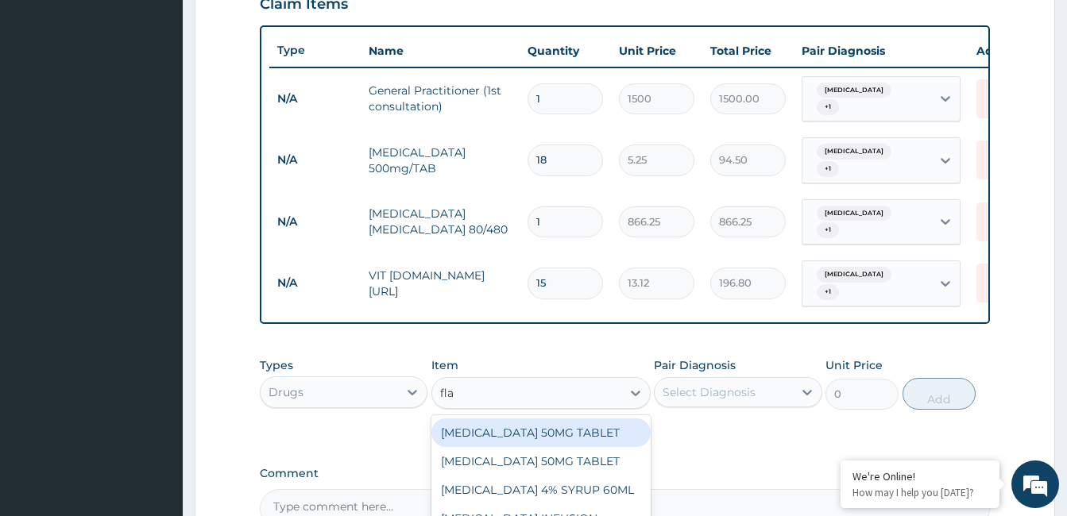
type input "flag"
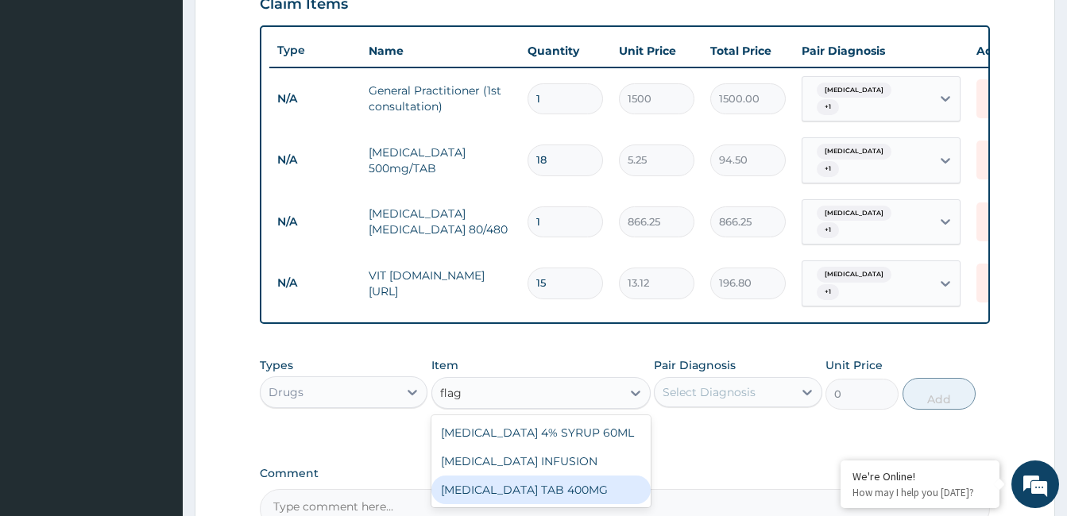
click at [534, 492] on div "[MEDICAL_DATA] 4% SYRUP 60ML [MEDICAL_DATA] INFUSION [MEDICAL_DATA] TAB 400MG" at bounding box center [540, 461] width 219 height 92
click at [531, 476] on div "[MEDICAL_DATA] TAB 400MG" at bounding box center [540, 490] width 219 height 29
type input "26.25"
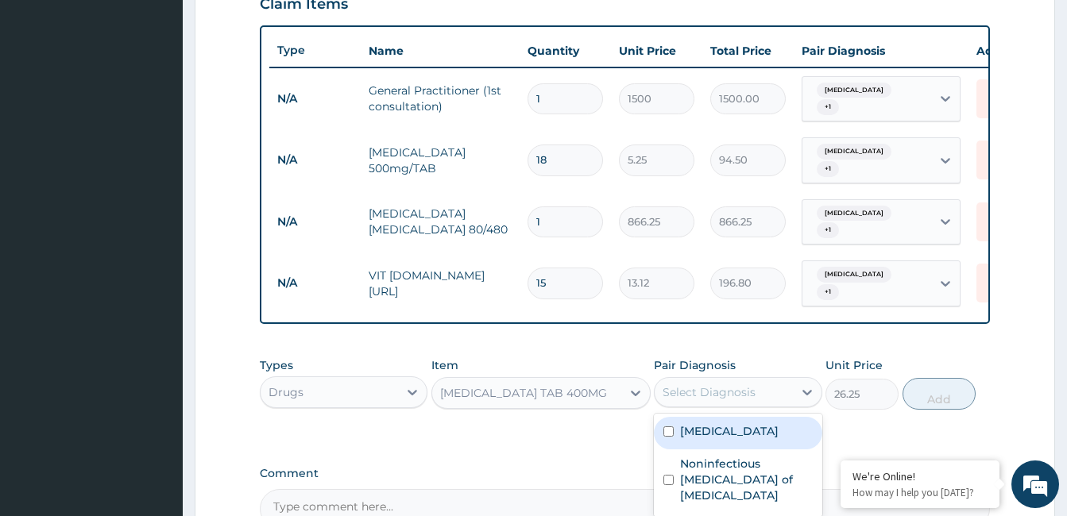
click at [703, 380] on div "Select Diagnosis" at bounding box center [722, 392] width 137 height 25
click at [704, 417] on div "[MEDICAL_DATA]" at bounding box center [738, 433] width 168 height 33
checkbox input "true"
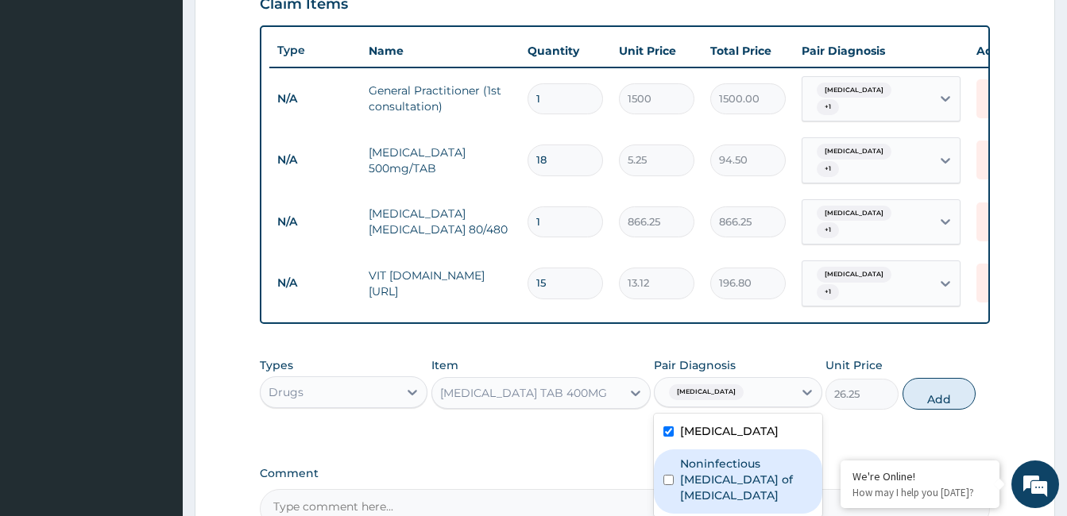
click at [713, 456] on label "Noninfectious [MEDICAL_DATA] of [MEDICAL_DATA]" at bounding box center [746, 480] width 132 height 48
checkbox input "true"
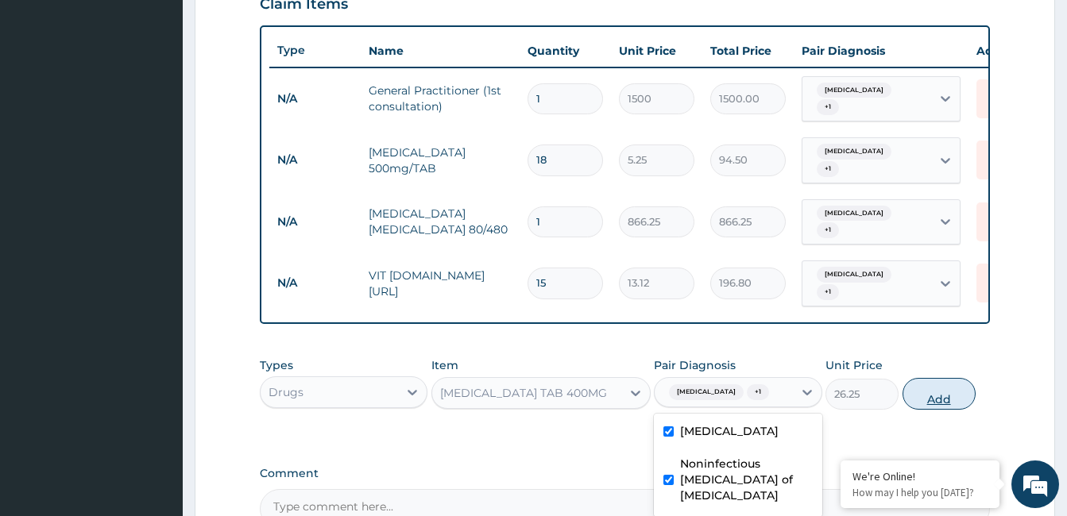
click at [939, 378] on button "Add" at bounding box center [938, 394] width 73 height 32
type input "0"
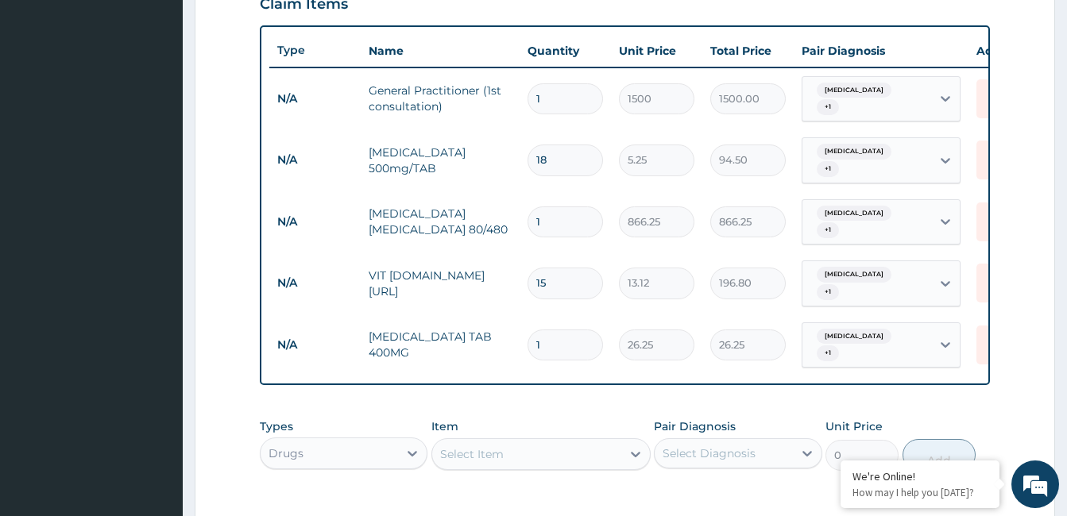
type input "15"
type input "393.75"
type input "15"
click at [353, 441] on div "Drugs" at bounding box center [328, 453] width 137 height 25
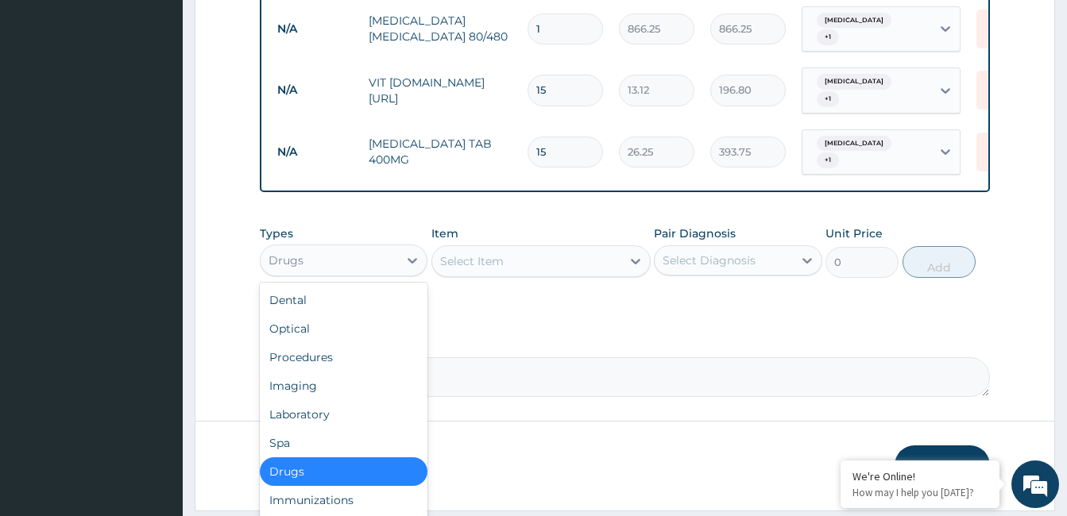
scroll to position [785, 0]
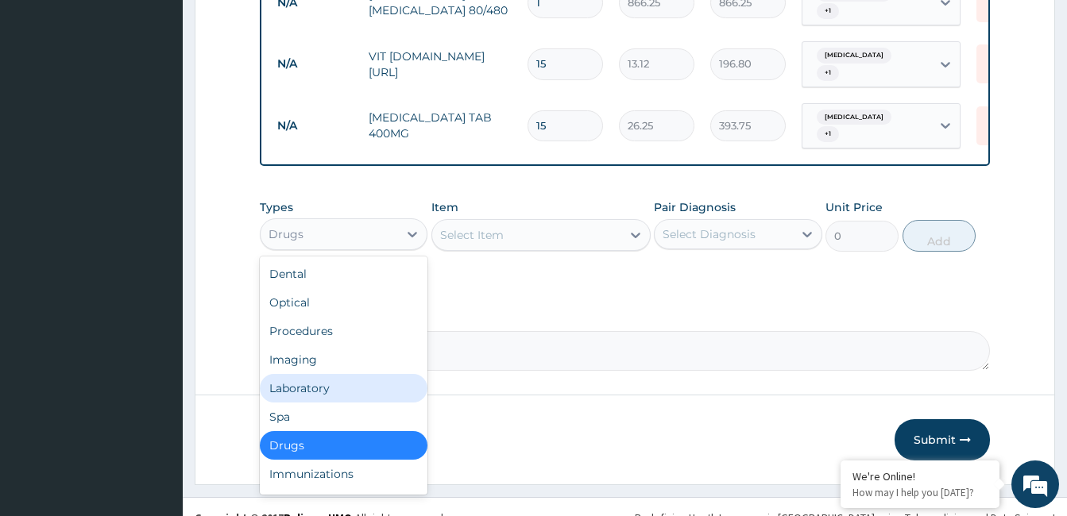
click at [368, 374] on div "Laboratory" at bounding box center [344, 388] width 168 height 29
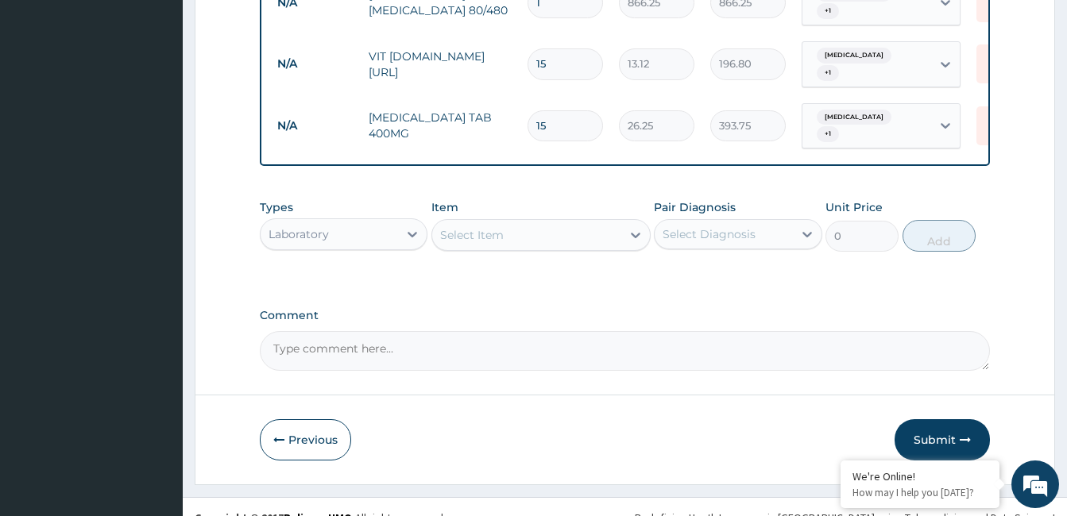
click at [511, 199] on div "Item Select Item" at bounding box center [540, 225] width 219 height 52
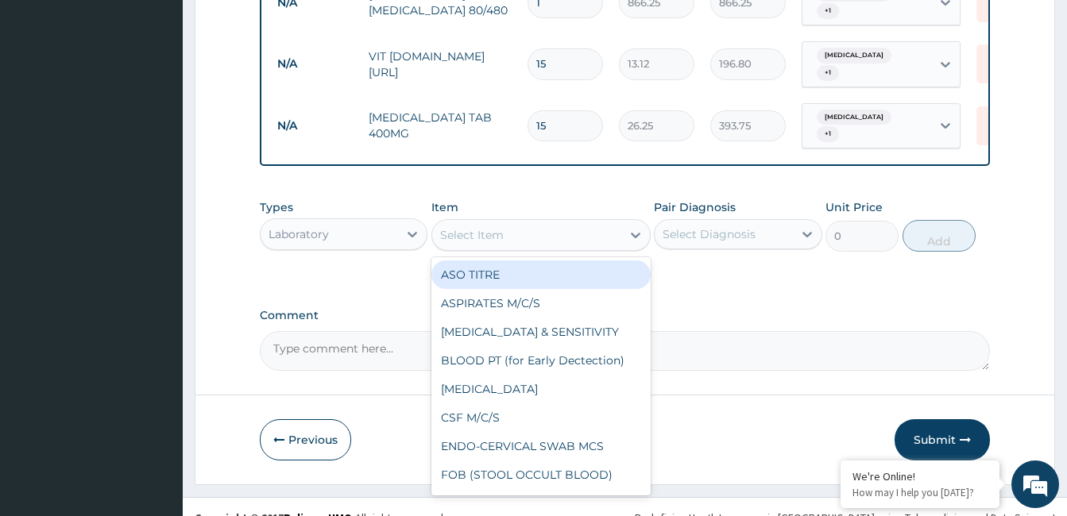
click at [507, 222] on div "Select Item" at bounding box center [526, 234] width 189 height 25
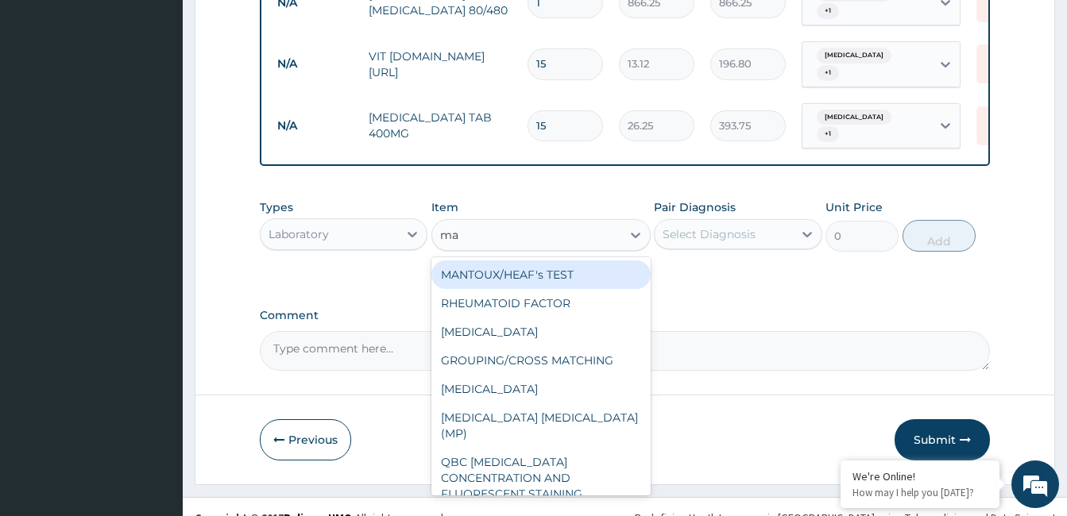
type input "mal"
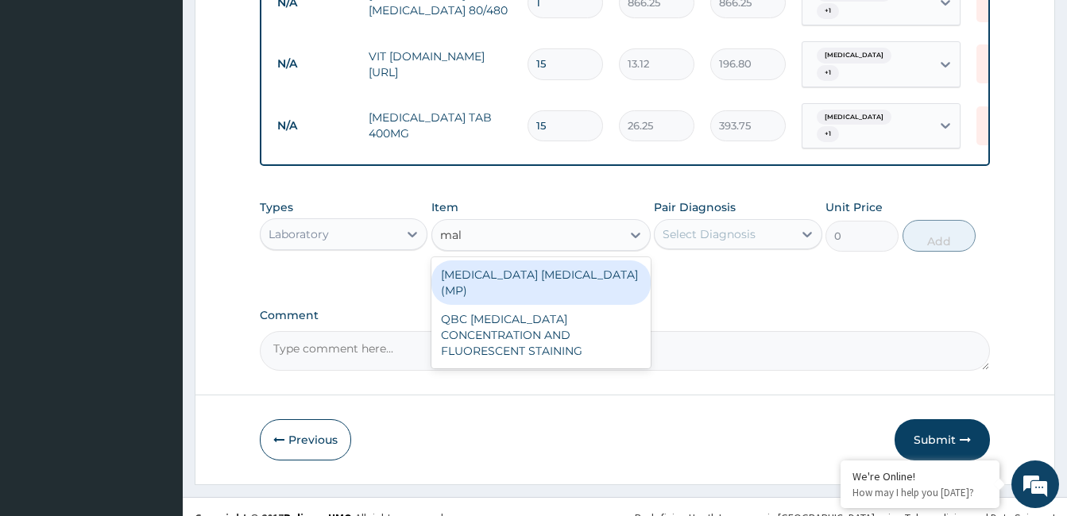
click at [512, 260] on div "[MEDICAL_DATA] [MEDICAL_DATA] (MP)" at bounding box center [540, 282] width 219 height 44
type input "560"
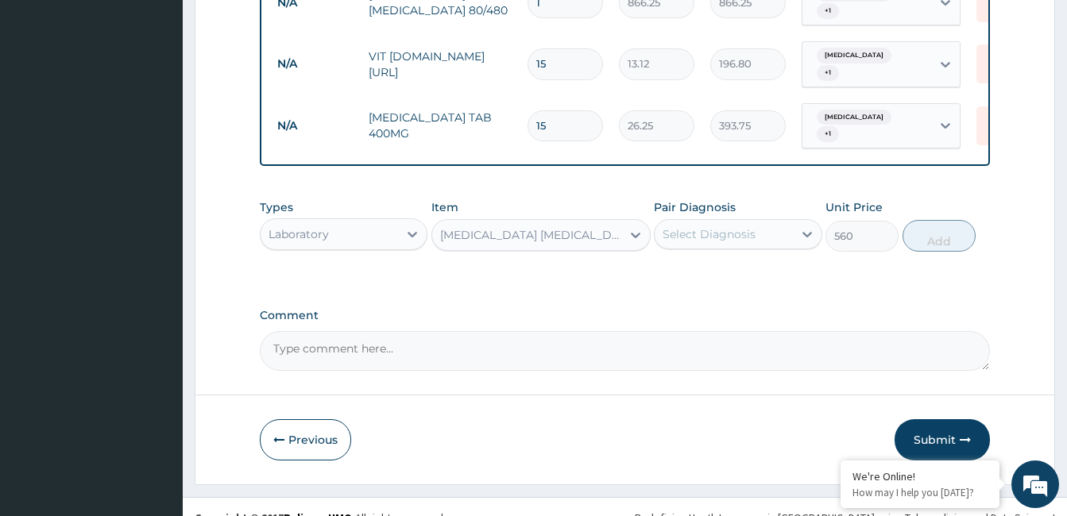
click at [722, 226] on div "Select Diagnosis" at bounding box center [708, 234] width 93 height 16
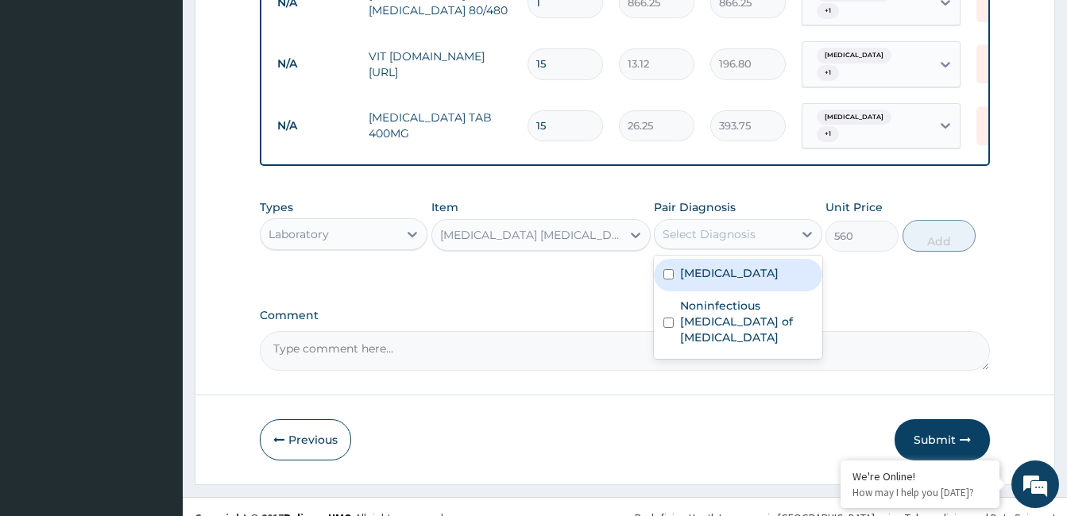
click at [722, 226] on div "Select Diagnosis" at bounding box center [708, 234] width 93 height 16
click at [723, 259] on div "[MEDICAL_DATA]" at bounding box center [738, 275] width 168 height 33
checkbox input "true"
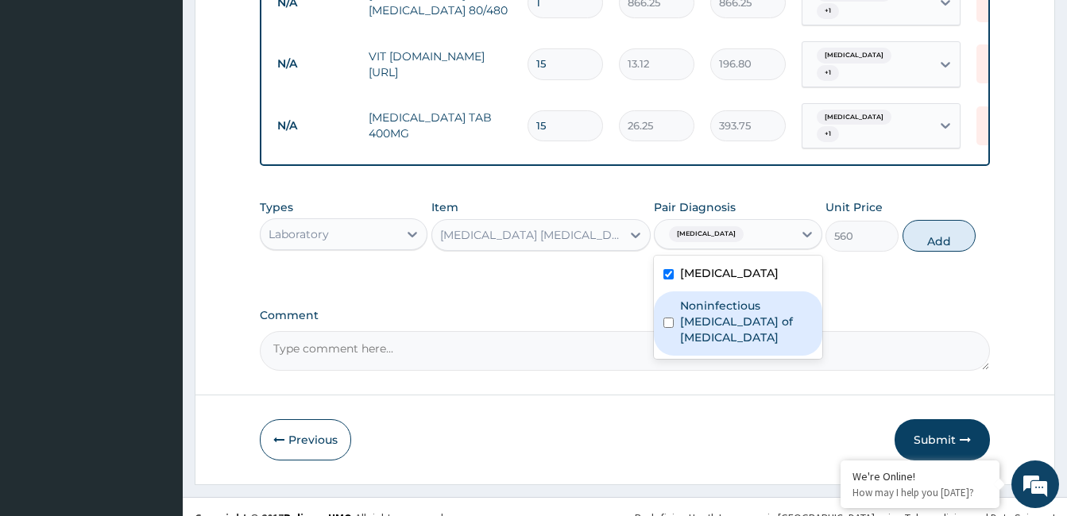
click at [808, 308] on div "Noninfectious [MEDICAL_DATA] of [MEDICAL_DATA]" at bounding box center [738, 323] width 168 height 64
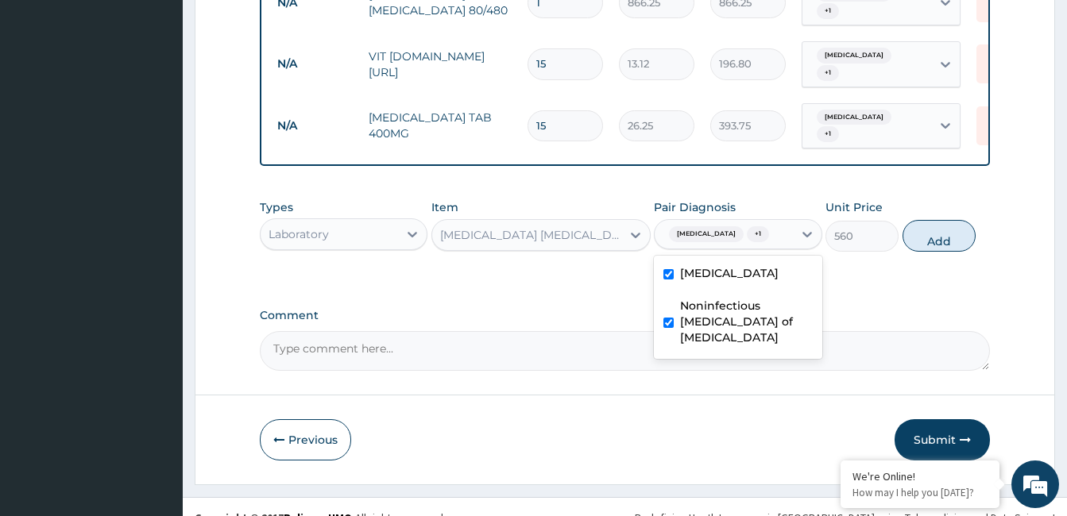
click at [718, 298] on label "Noninfectious [MEDICAL_DATA] of [MEDICAL_DATA]" at bounding box center [746, 322] width 132 height 48
checkbox input "false"
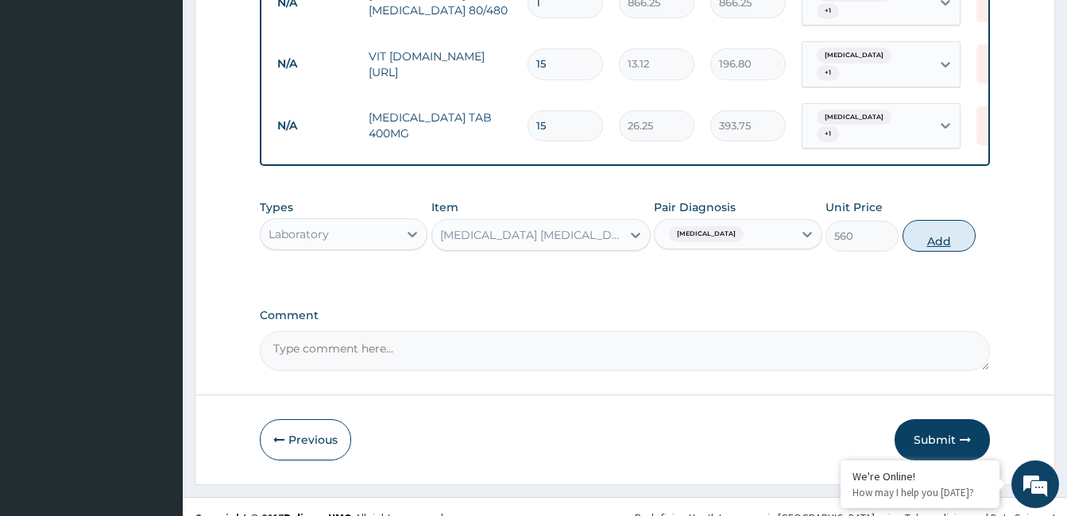
click at [924, 220] on button "Add" at bounding box center [938, 236] width 73 height 32
type input "0"
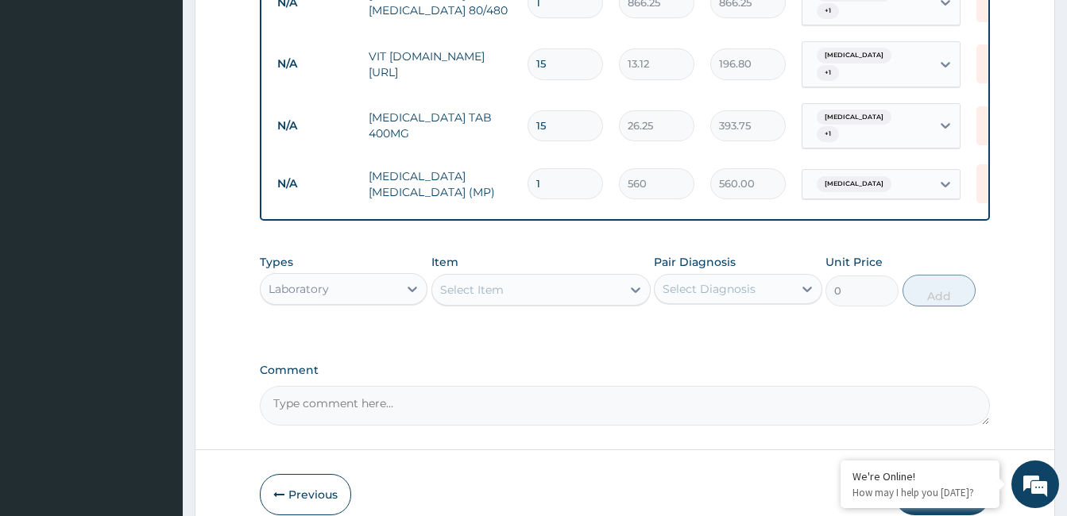
scroll to position [816, 0]
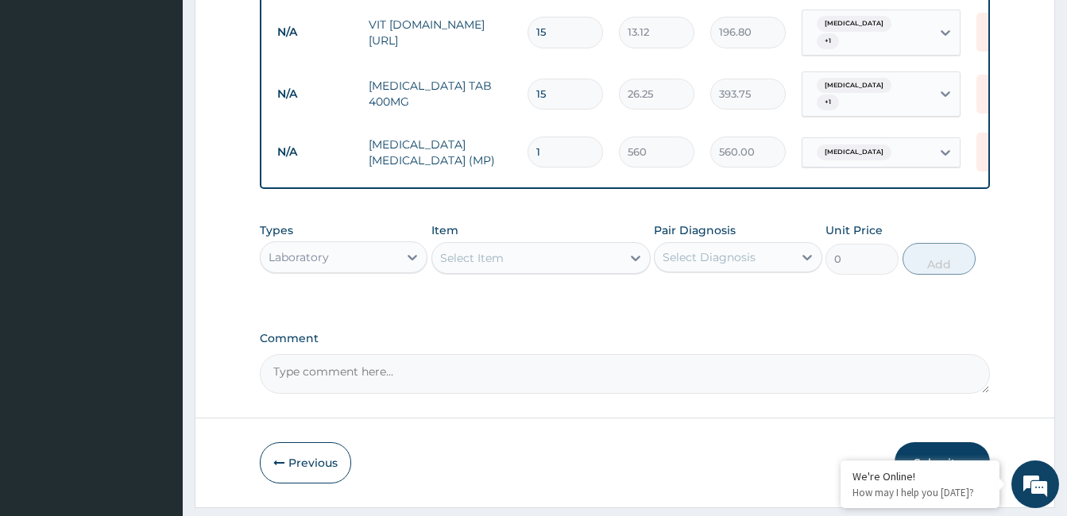
click at [935, 442] on button "Submit" at bounding box center [941, 462] width 95 height 41
